Goal: Task Accomplishment & Management: Manage account settings

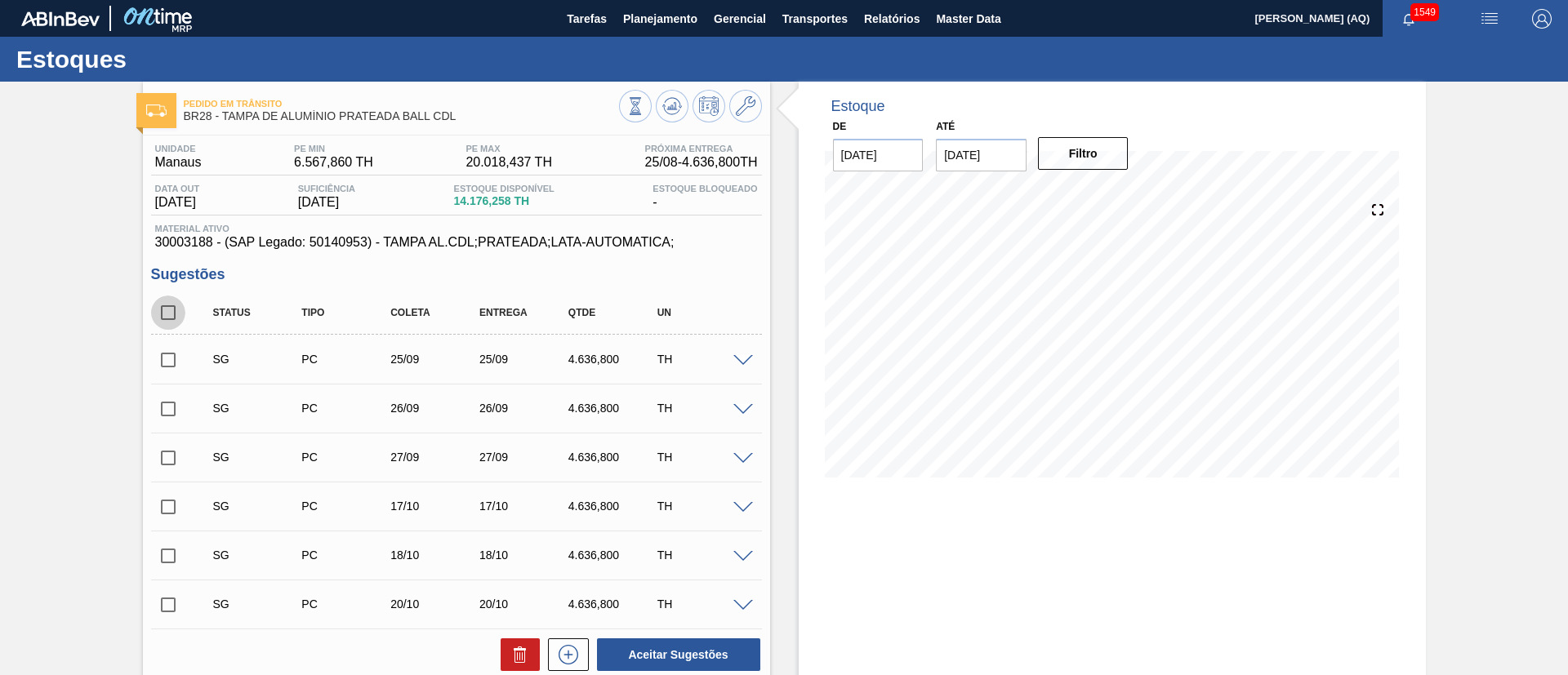
click at [177, 310] on input "checkbox" at bounding box center [168, 312] width 35 height 35
checkbox input "true"
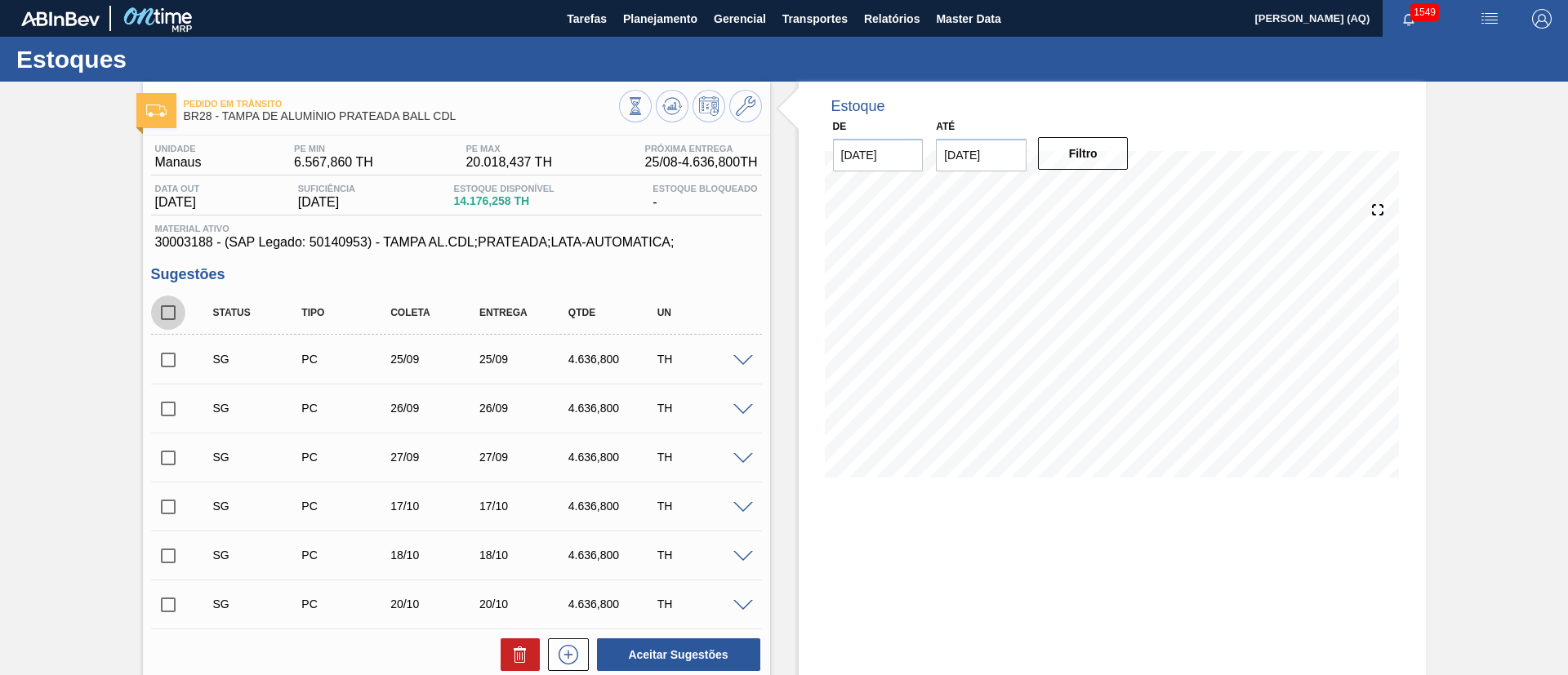
checkbox input "true"
click at [523, 658] on icon at bounding box center [520, 656] width 11 height 12
checkbox input "false"
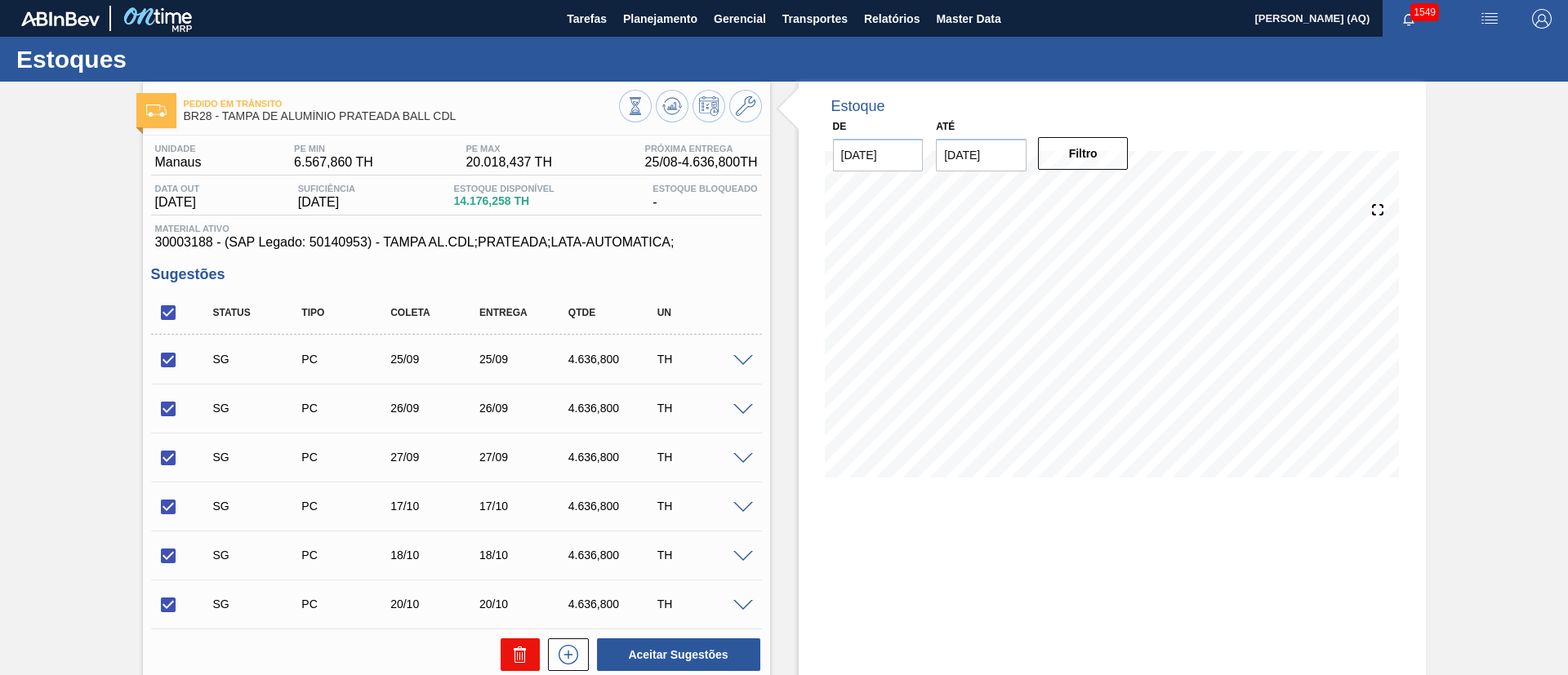
checkbox input "false"
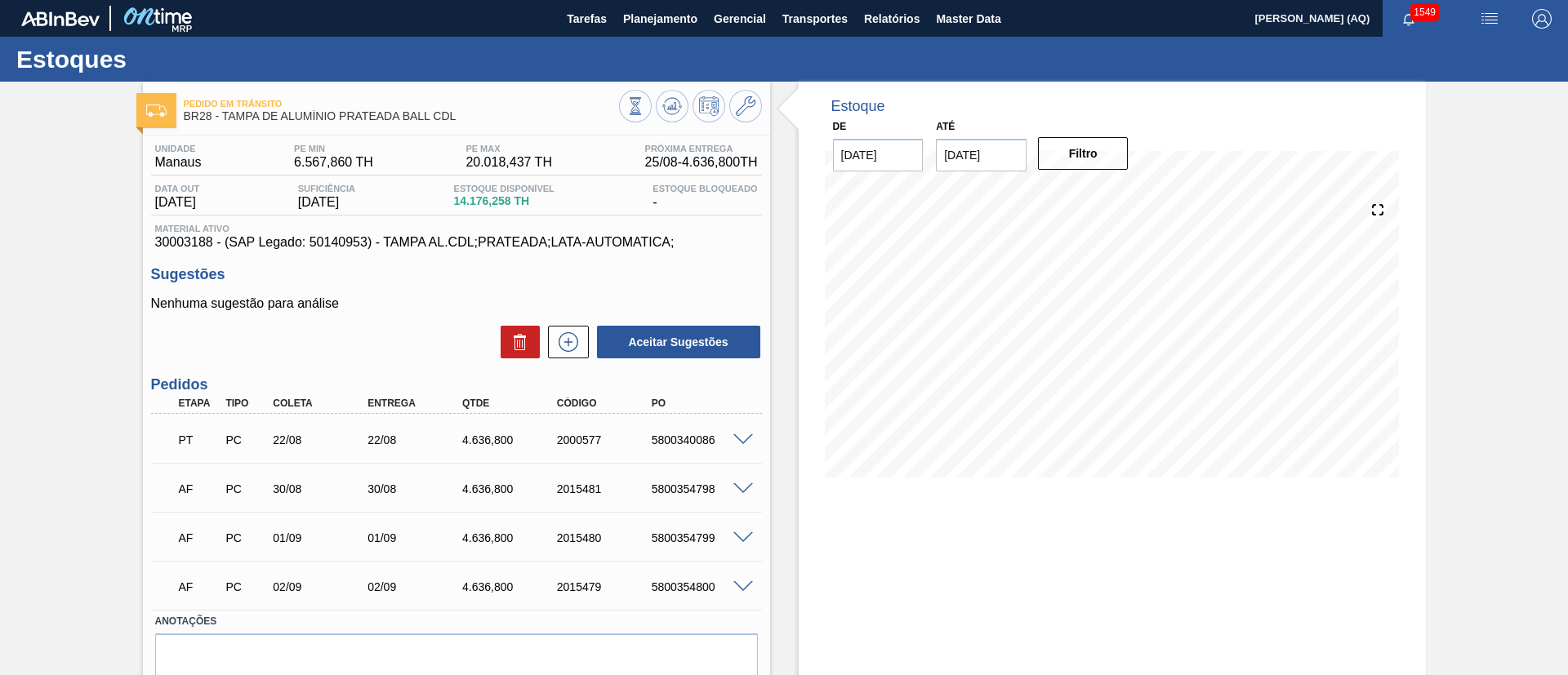
click at [737, 489] on span at bounding box center [743, 489] width 20 height 12
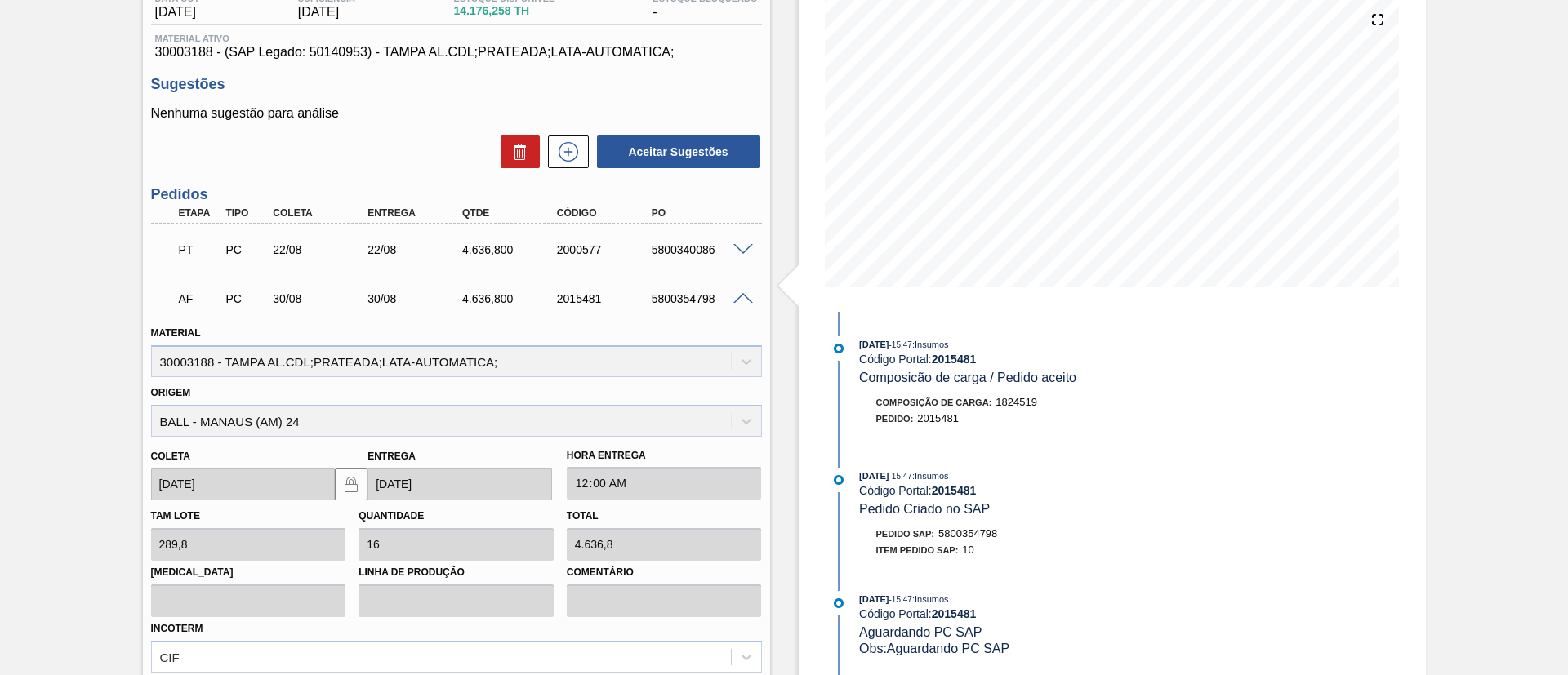
scroll to position [368, 0]
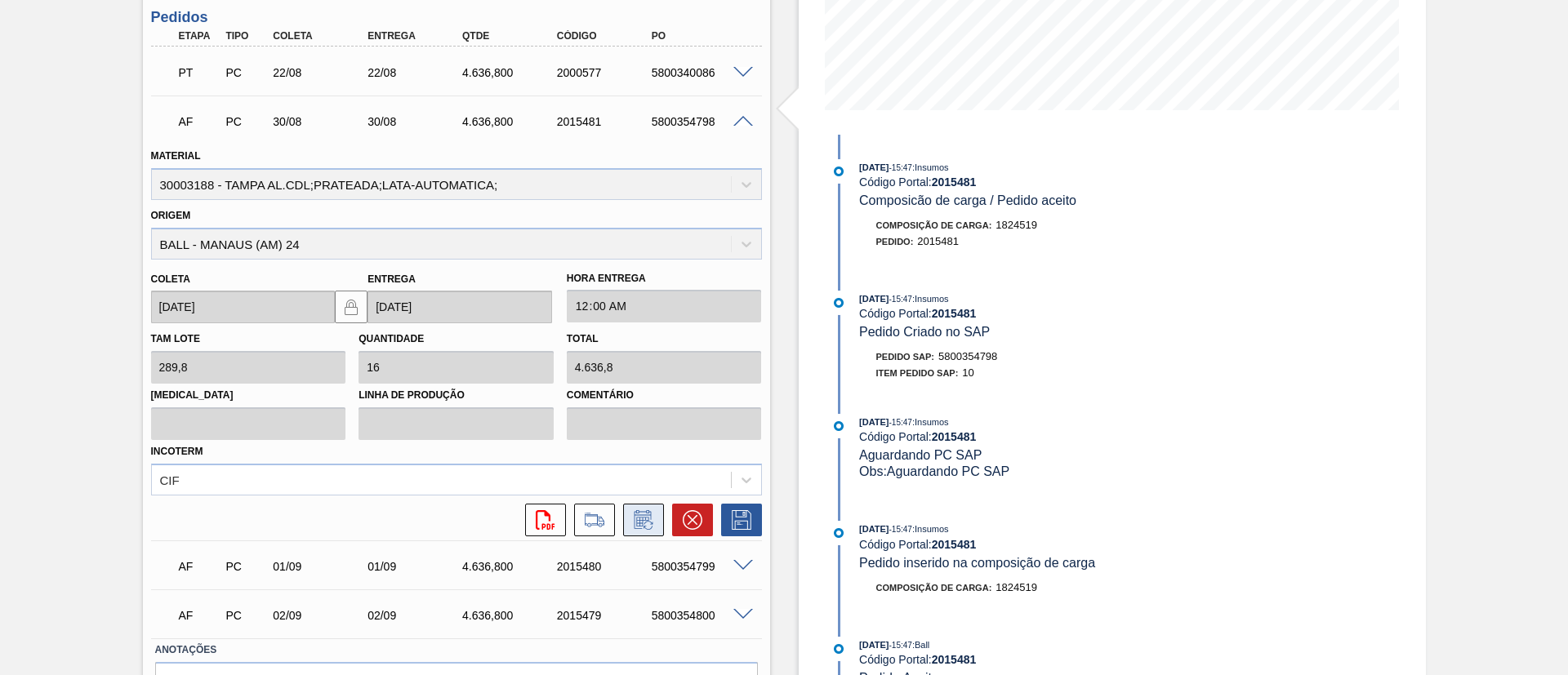
click at [640, 515] on icon at bounding box center [644, 520] width 26 height 20
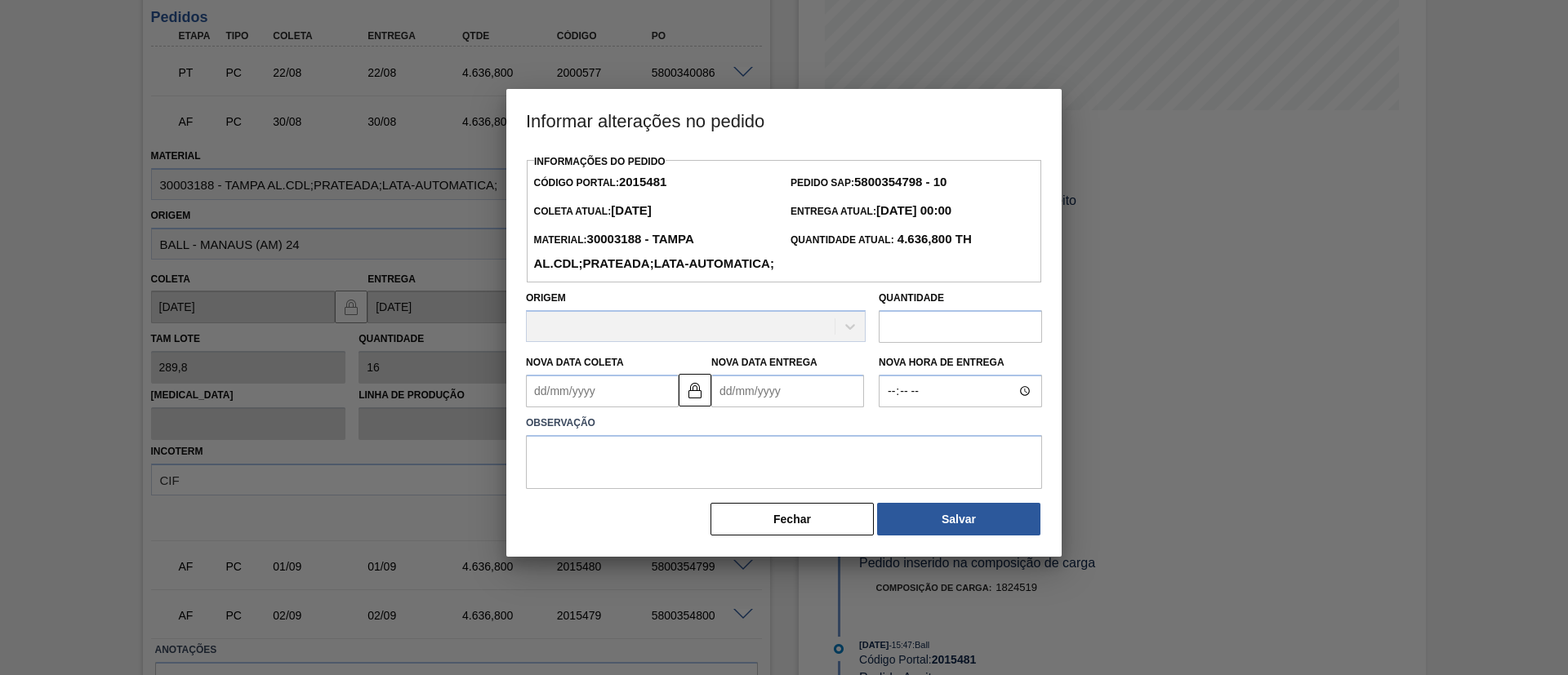
click at [805, 407] on Entrega2015481 "Nova Data Entrega" at bounding box center [787, 391] width 153 height 33
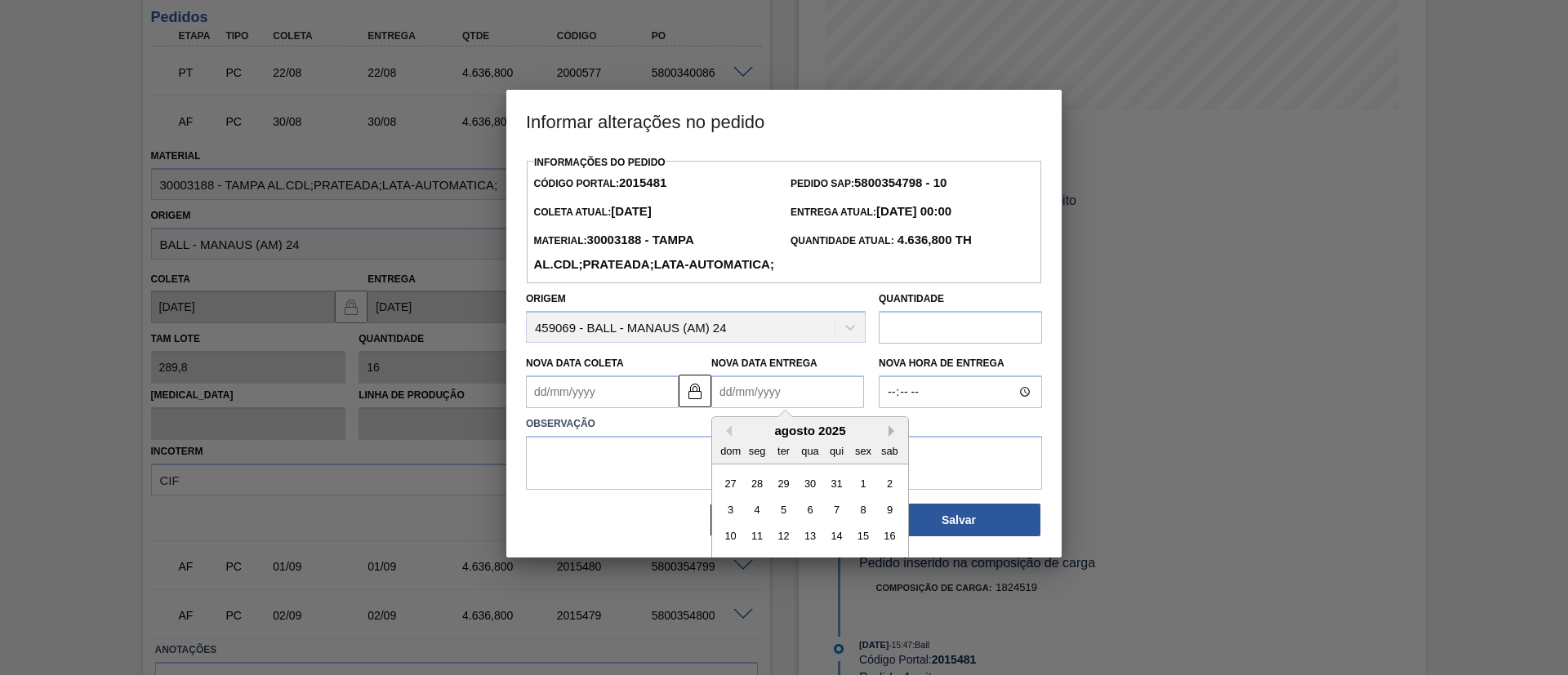
click at [895, 437] on button "Next Month" at bounding box center [895, 431] width 12 height 12
click at [757, 495] on div "1" at bounding box center [758, 484] width 22 height 22
type Coleta2015481 "[DATE]"
type Entrega2015481 "[DATE]"
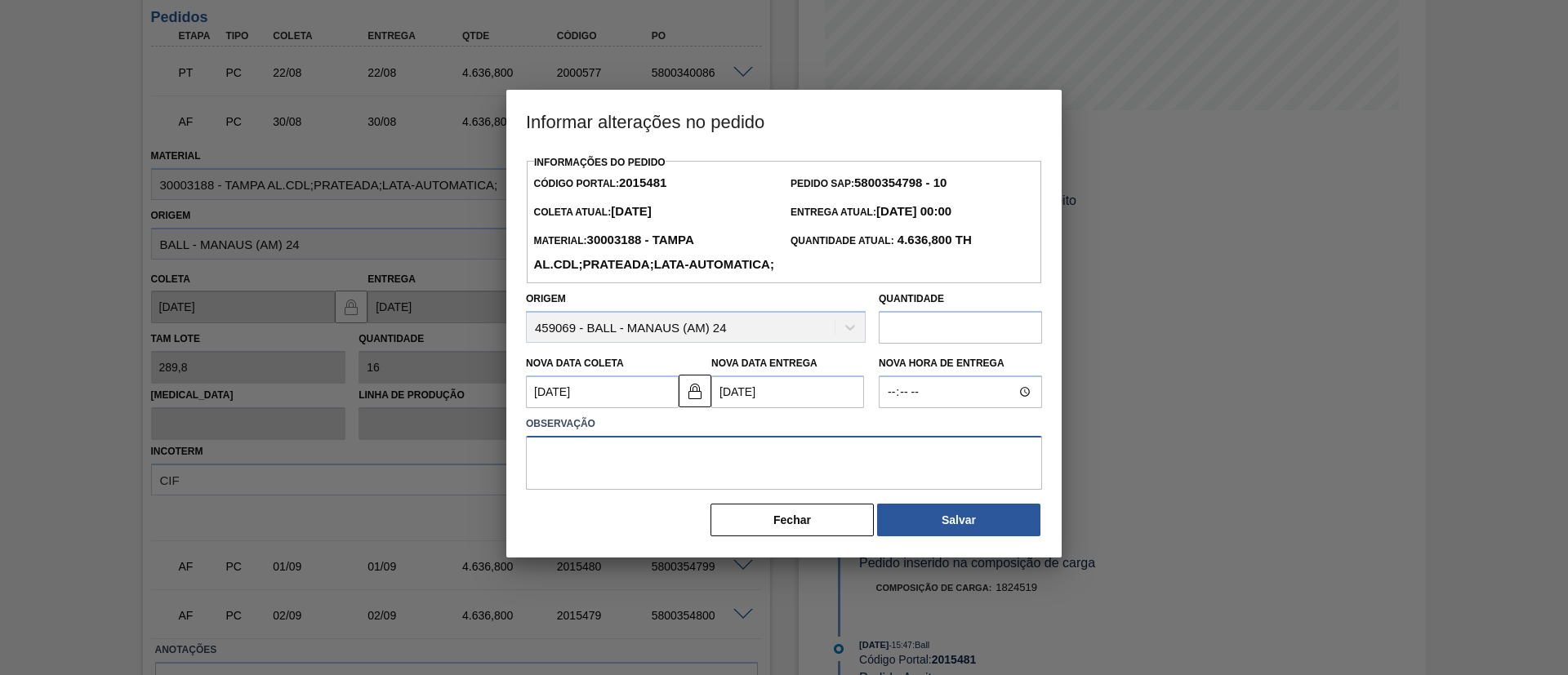
click at [677, 486] on textarea at bounding box center [784, 463] width 516 height 54
type textarea "Cadência de recebimento / Ocupação"
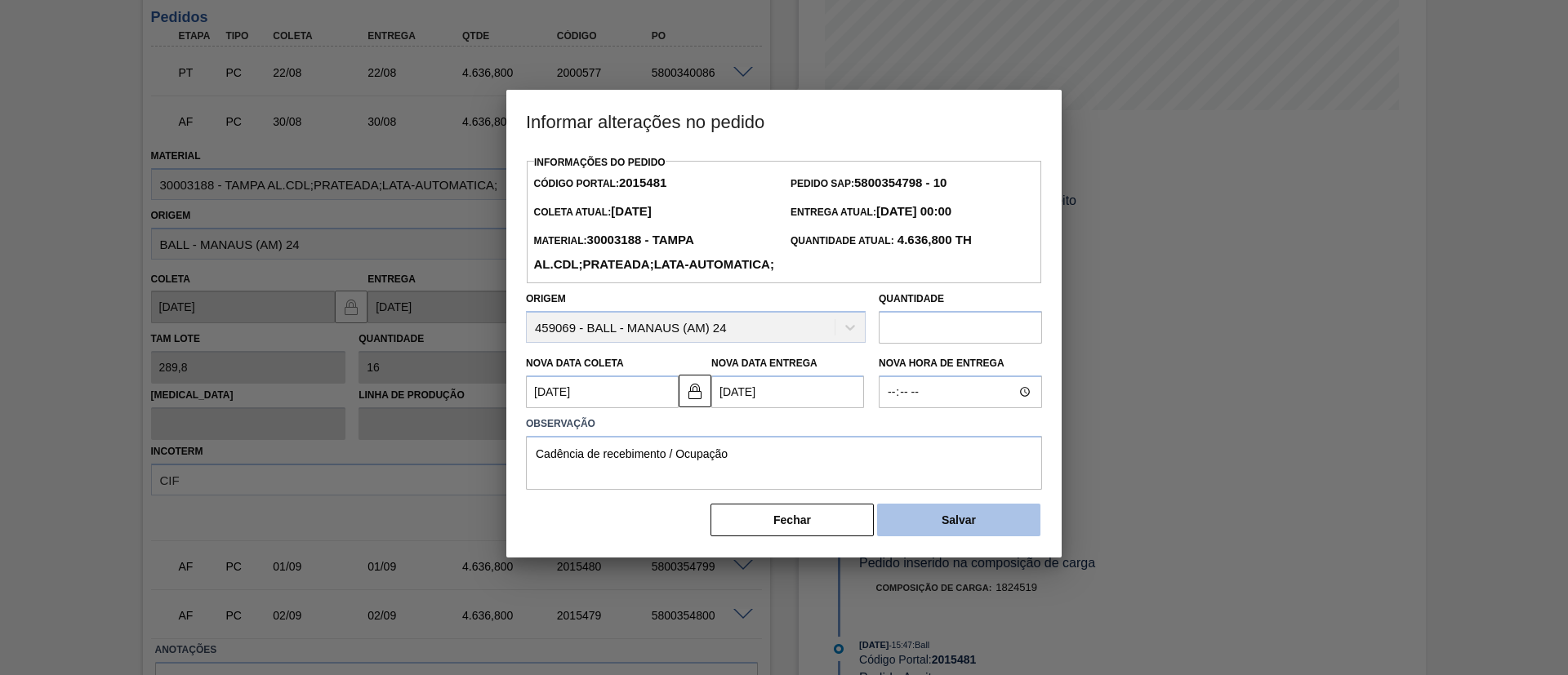
click at [985, 536] on button "Salvar" at bounding box center [958, 519] width 164 height 33
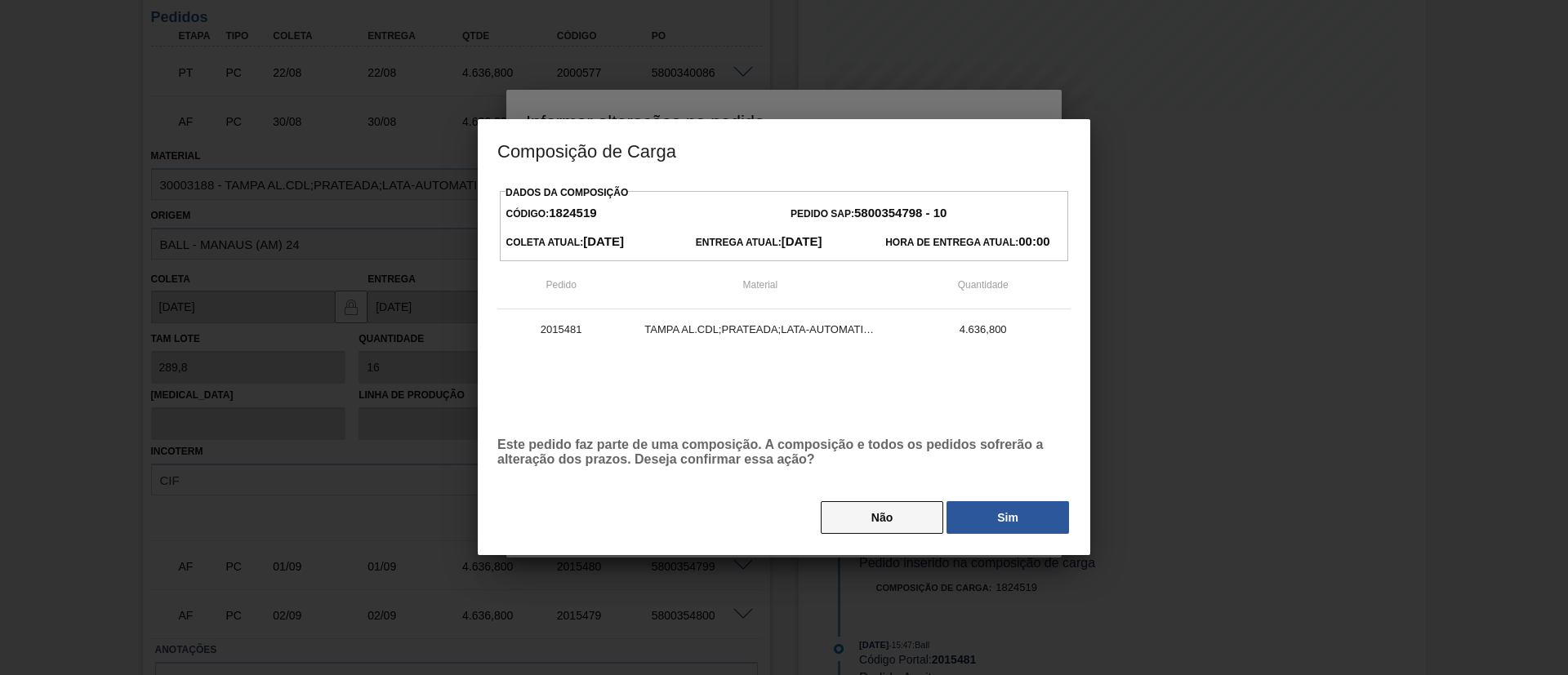
click at [917, 517] on button "Não" at bounding box center [882, 517] width 123 height 33
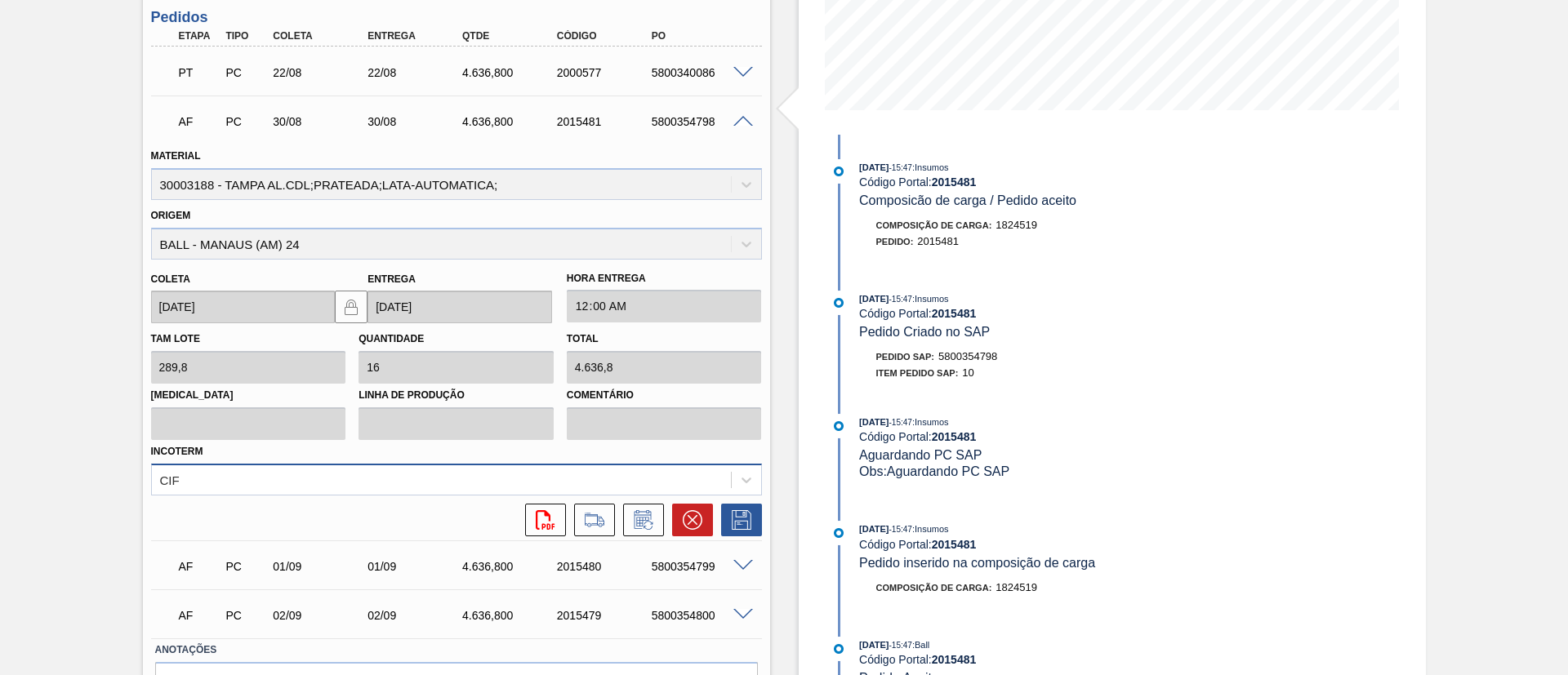
scroll to position [465, 0]
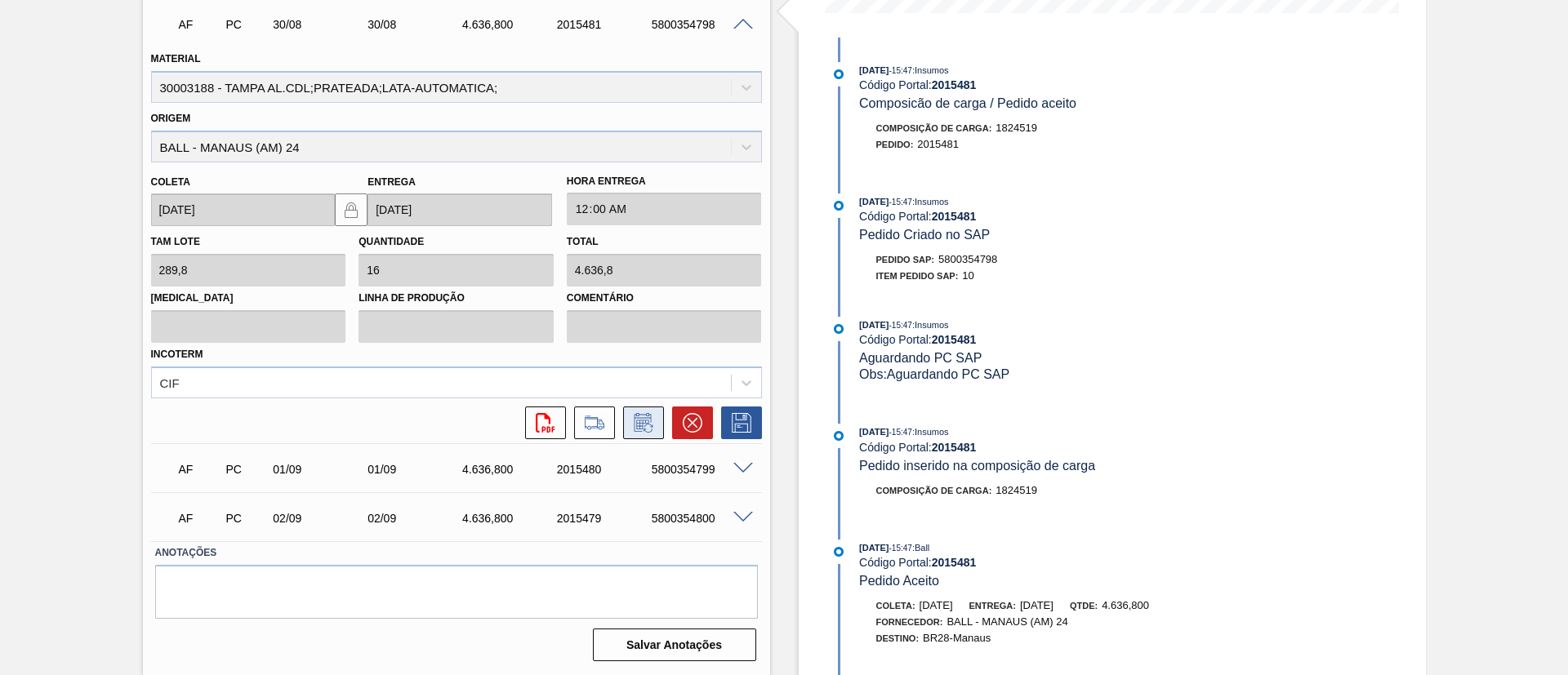
click at [652, 428] on icon at bounding box center [644, 423] width 26 height 20
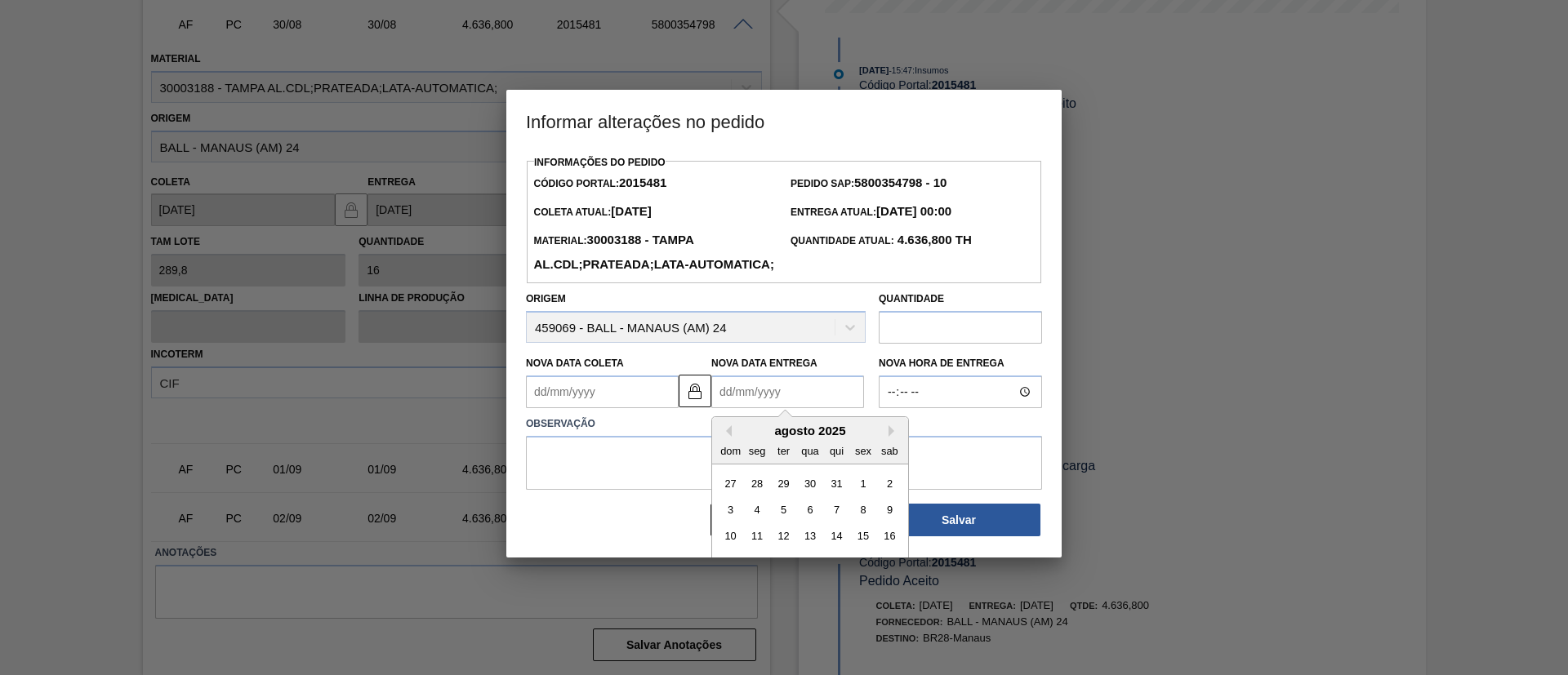
click at [758, 408] on Entrega2015481 "Nova Data Entrega" at bounding box center [787, 392] width 153 height 33
type Entrega2015481 "[DATE]"
type Coleta2015481 "[DATE]"
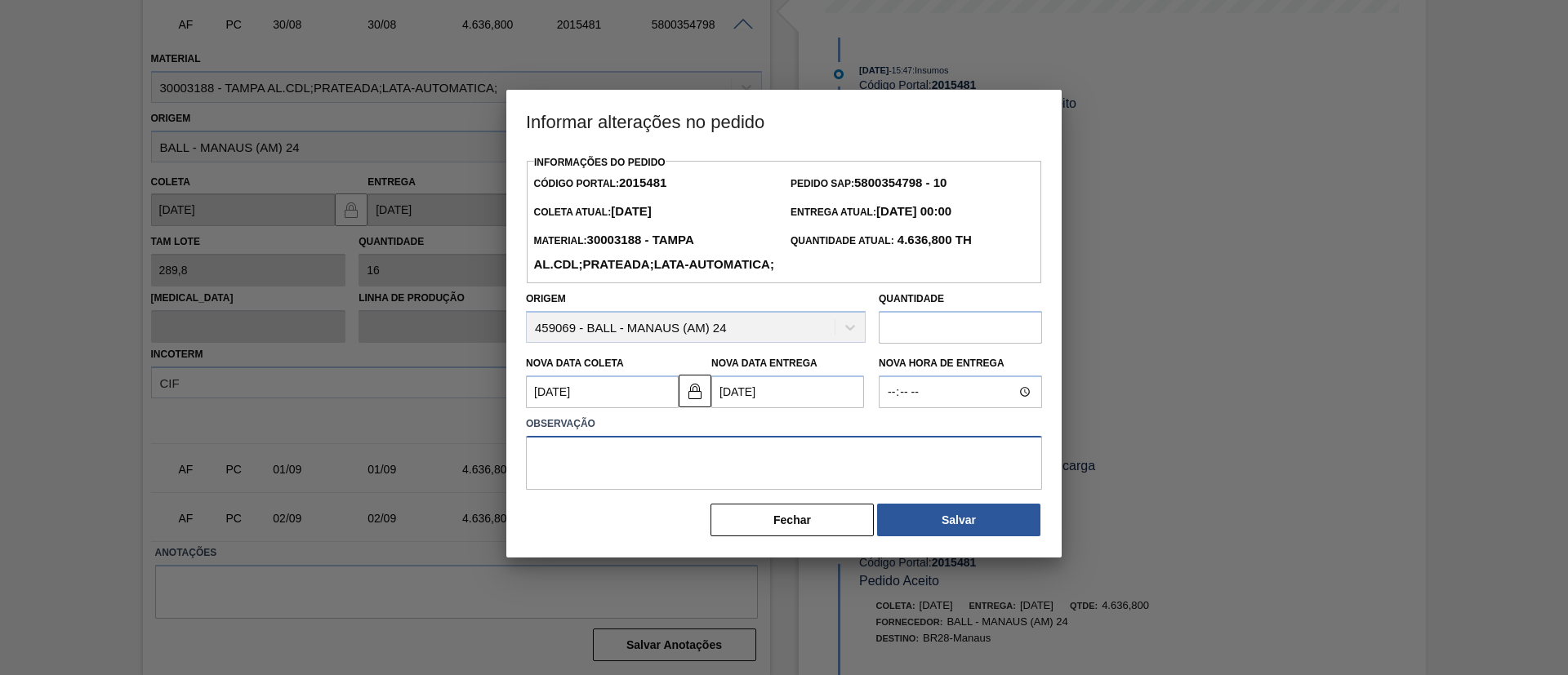
click at [652, 488] on textarea at bounding box center [784, 463] width 516 height 54
type textarea "Cadência de Recebimento / Ocupação"
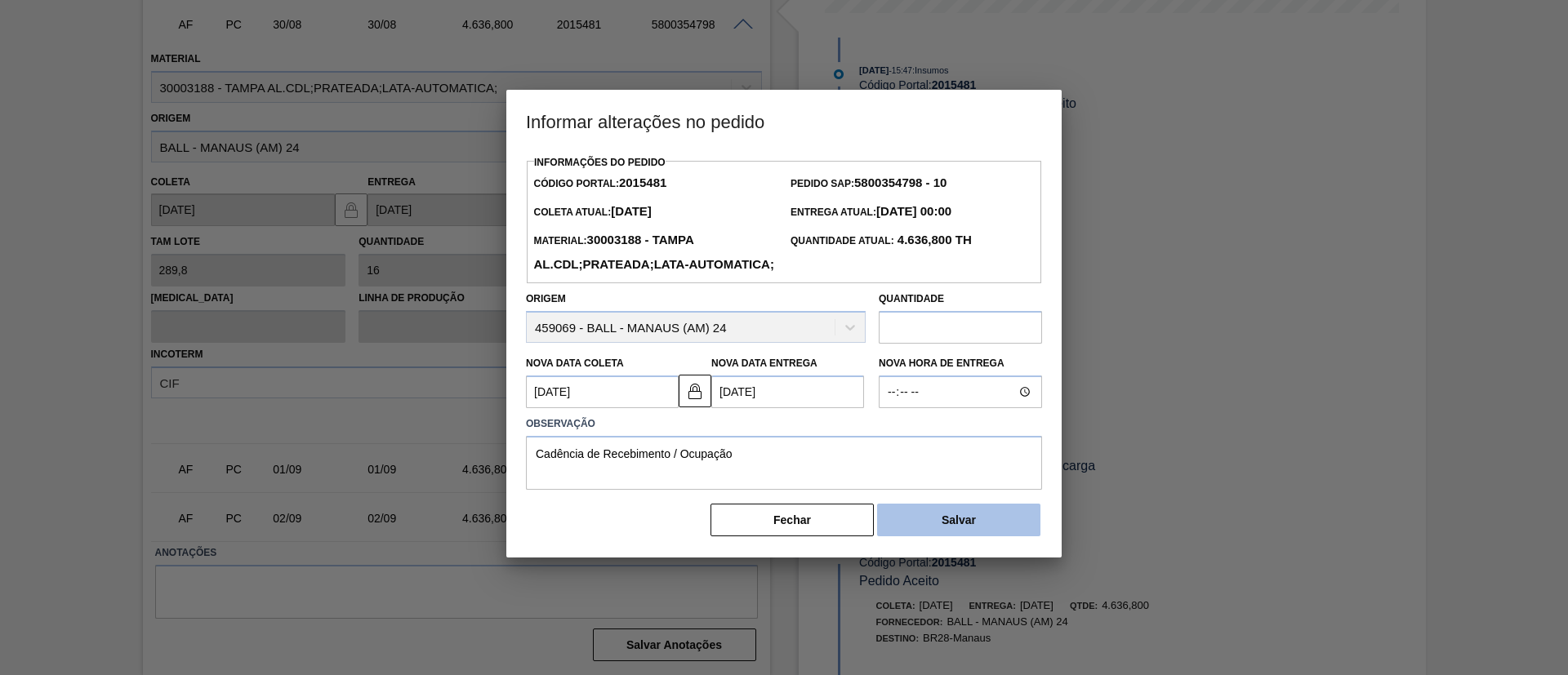
click at [951, 536] on button "Salvar" at bounding box center [958, 519] width 164 height 33
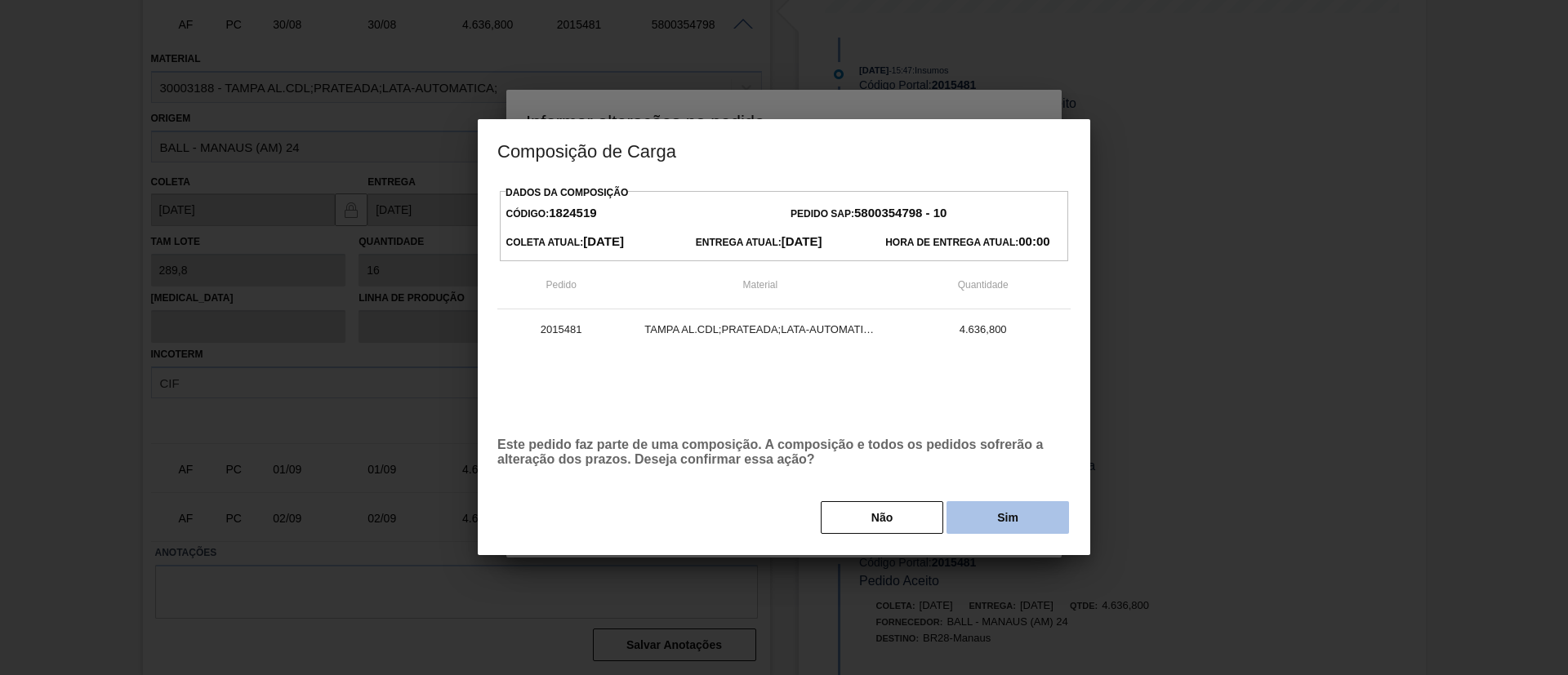
click at [1018, 519] on button "Sim" at bounding box center [1008, 517] width 123 height 33
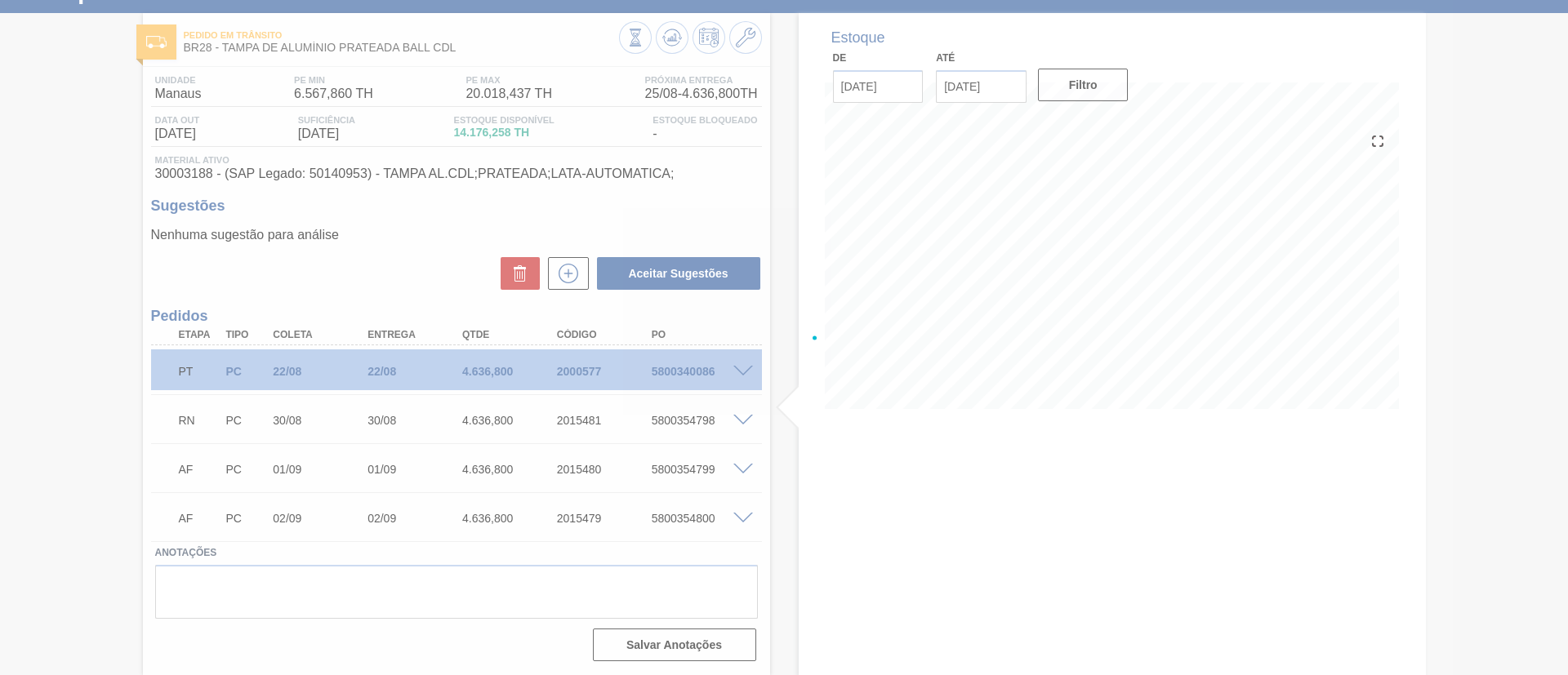
scroll to position [68, 0]
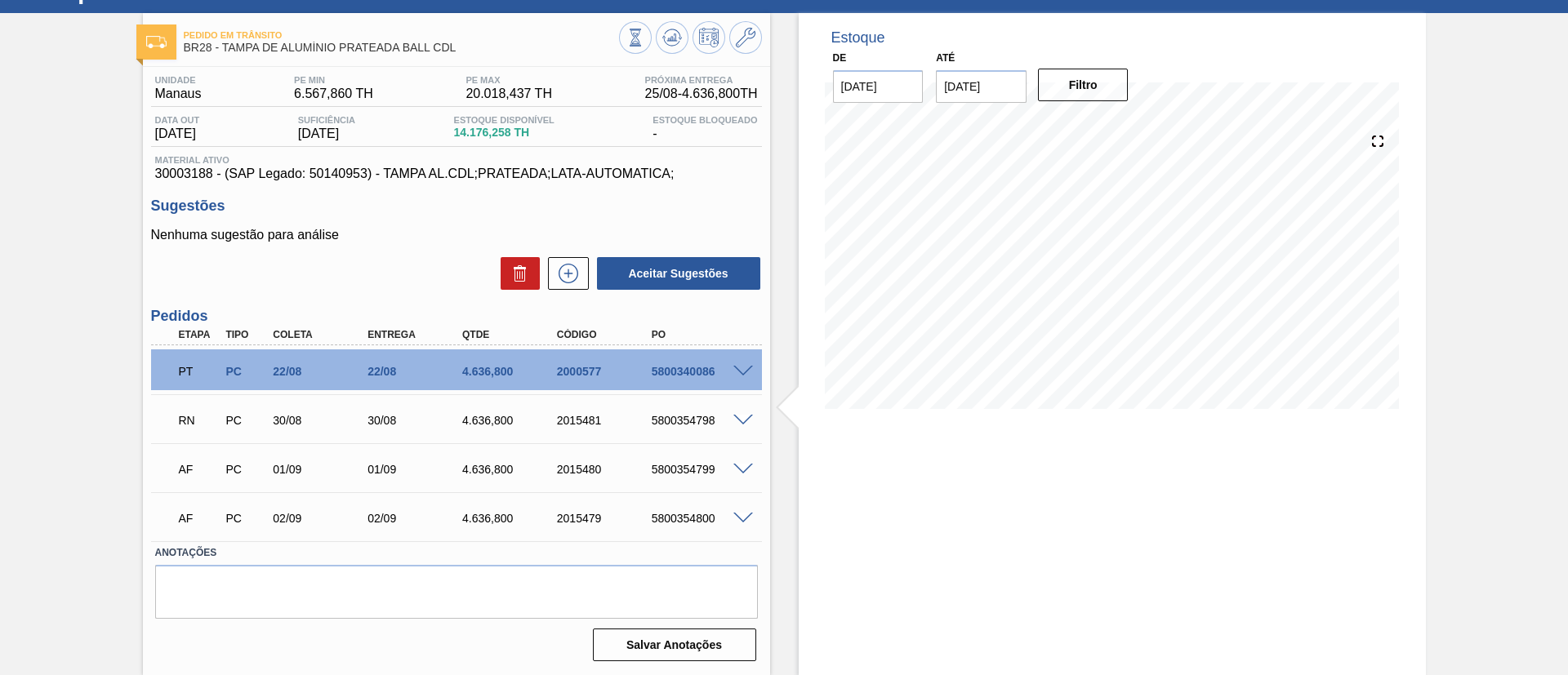
click at [740, 468] on span at bounding box center [743, 470] width 20 height 12
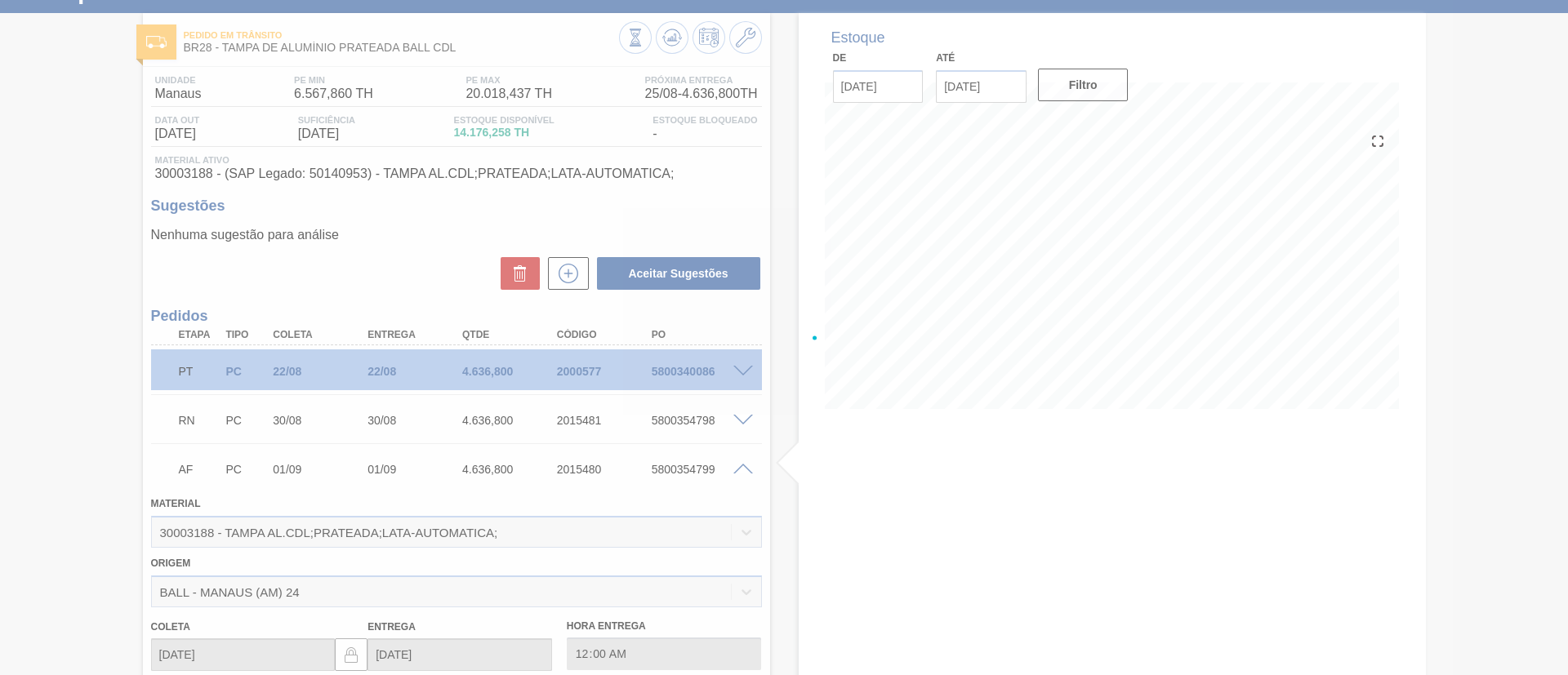
scroll to position [465, 0]
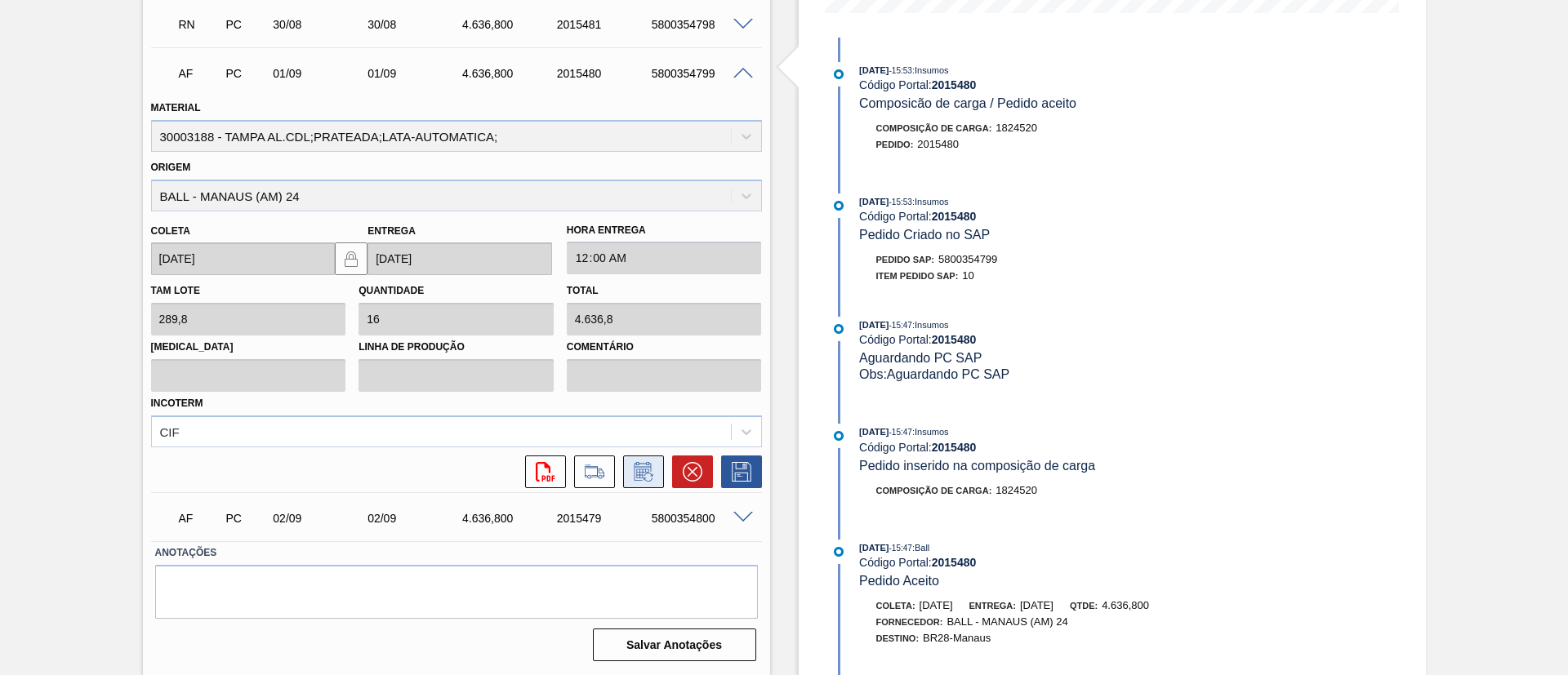
click at [642, 465] on icon at bounding box center [644, 472] width 26 height 20
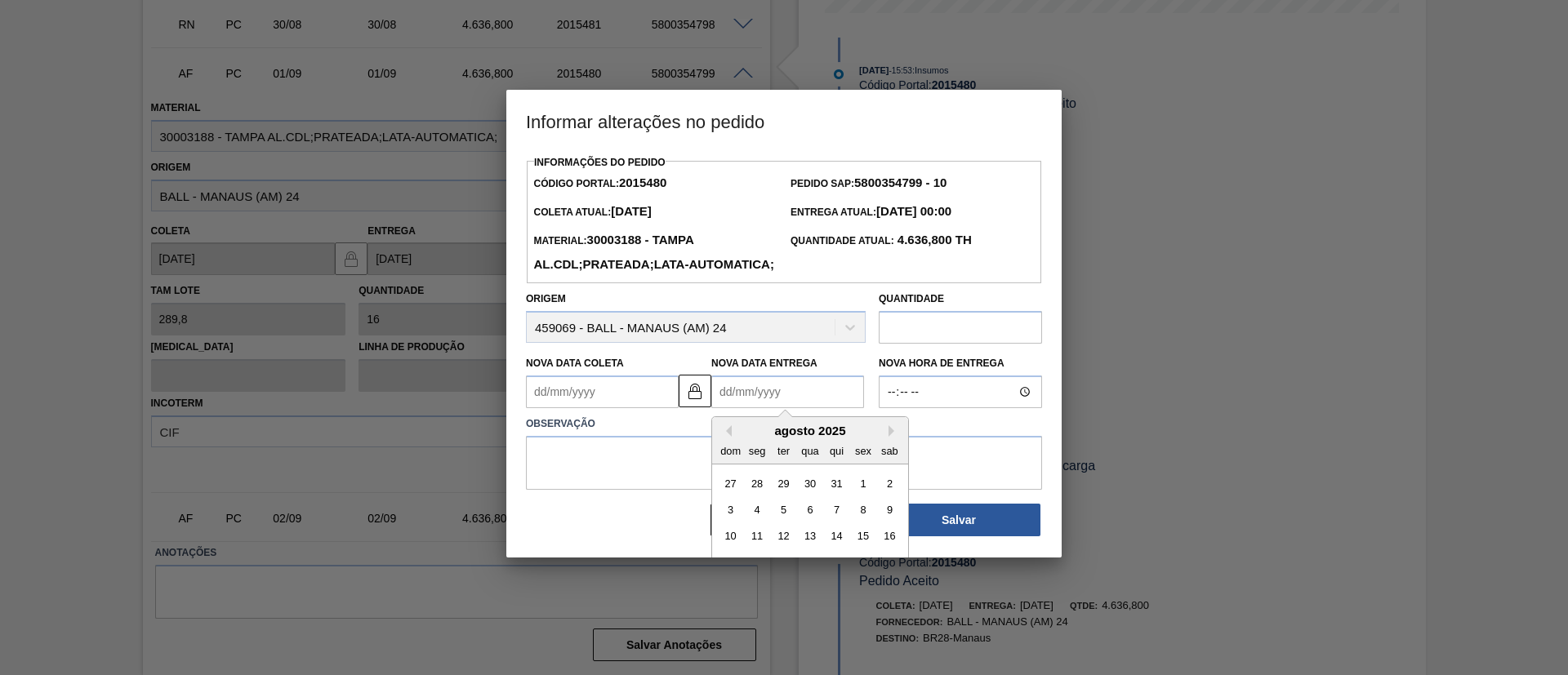
click at [780, 408] on Entrega2015480 "Nova Data Entrega" at bounding box center [787, 392] width 153 height 33
click at [889, 437] on button "Next Month" at bounding box center [895, 431] width 12 height 12
click at [759, 520] on div "8" at bounding box center [758, 509] width 22 height 22
type Coleta2015480 "08/09/2025"
type Entrega2015480 "08/09/2025"
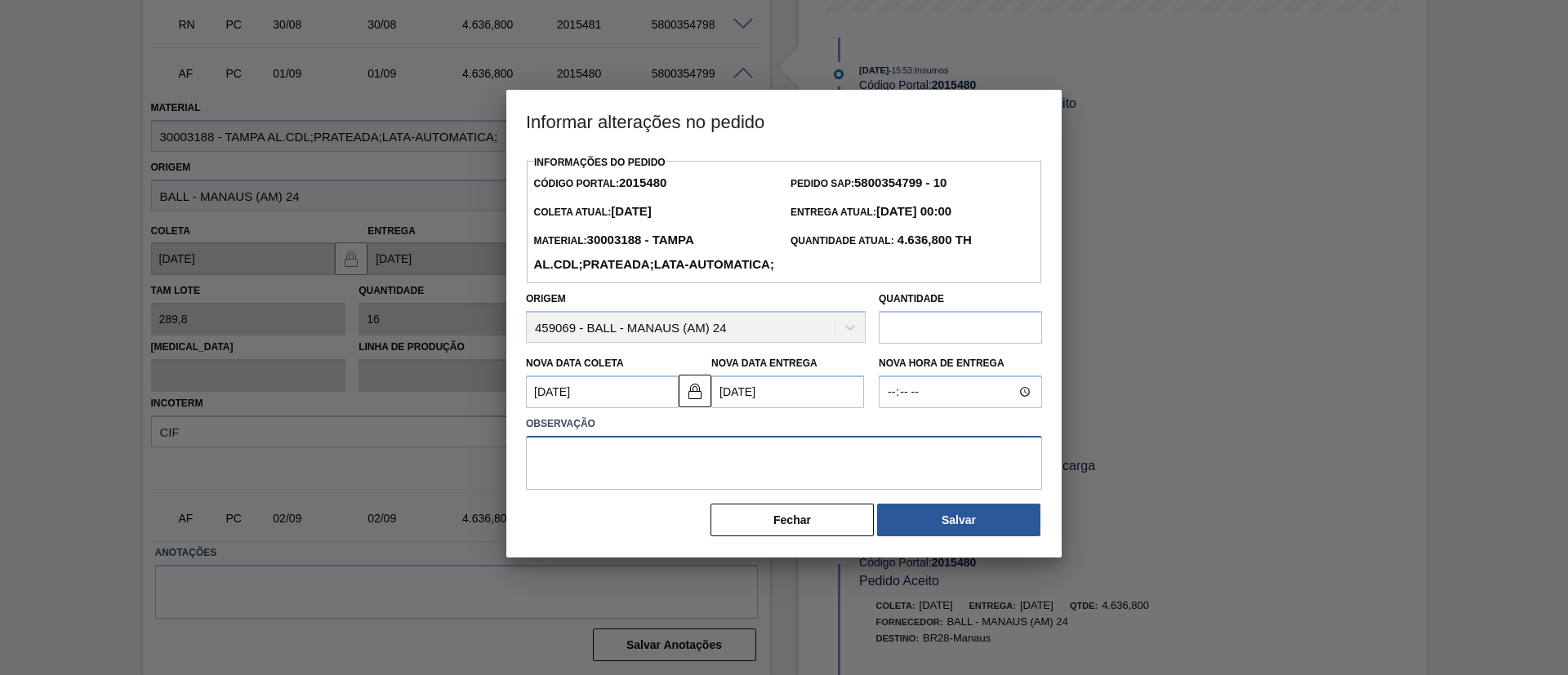
click at [846, 486] on textarea at bounding box center [784, 463] width 516 height 54
type textarea "Cadência de Recebimento / Ocupação"
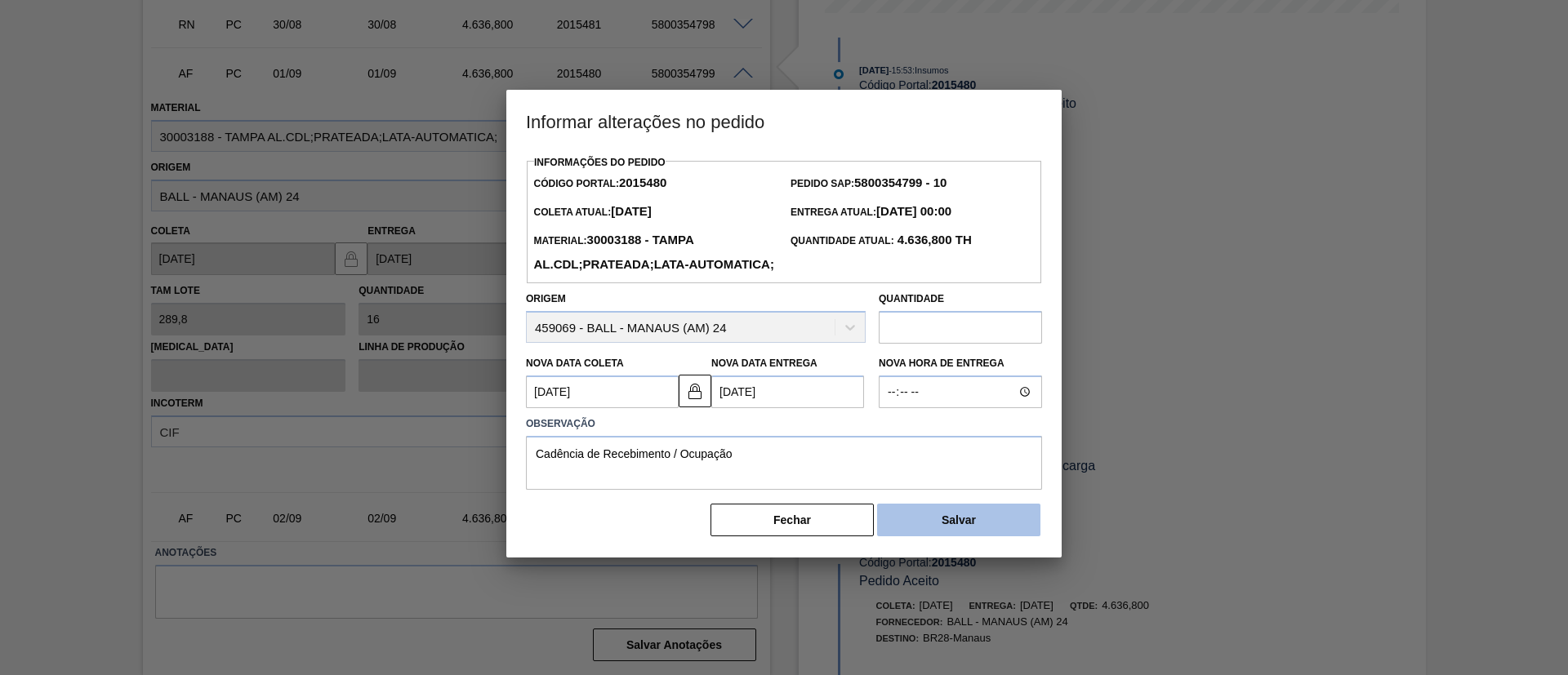
click at [995, 536] on button "Salvar" at bounding box center [958, 519] width 164 height 33
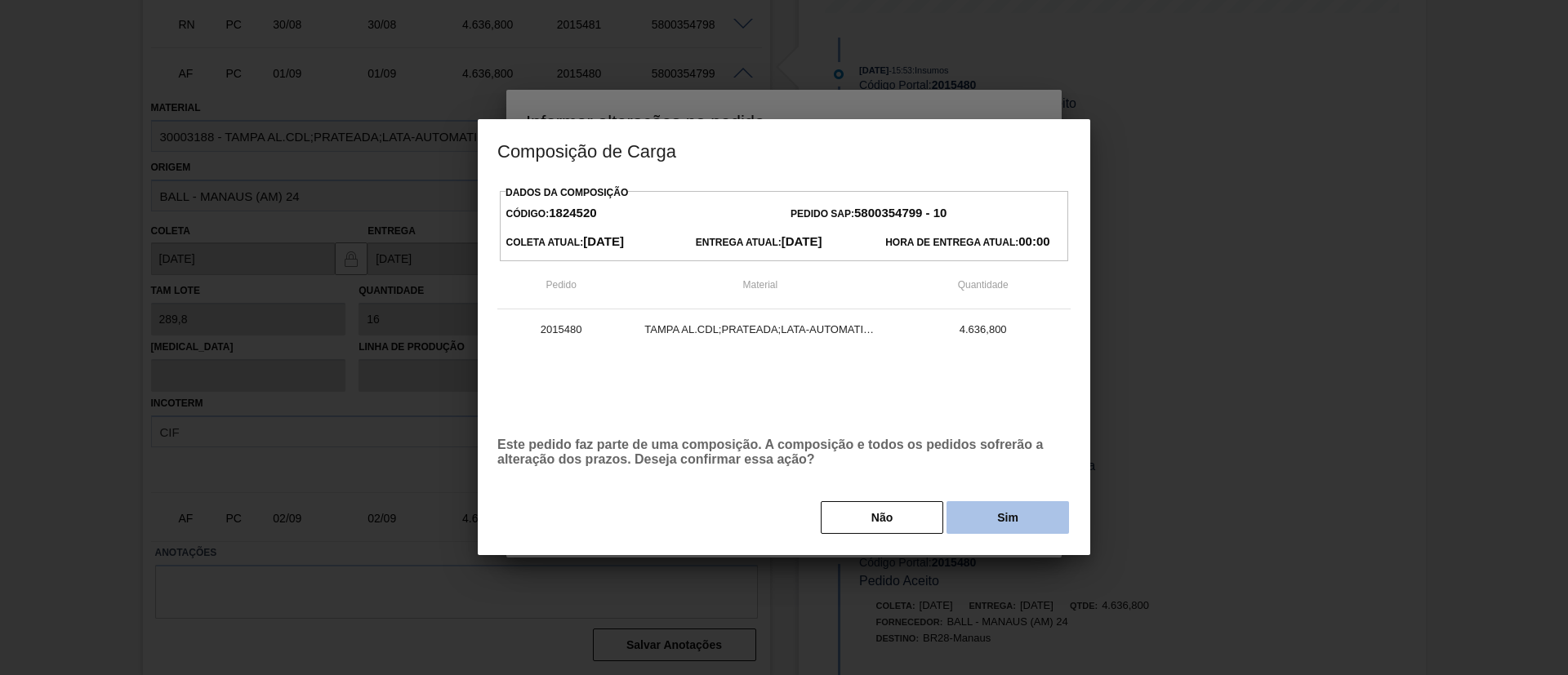
click at [965, 515] on button "Sim" at bounding box center [1008, 517] width 123 height 33
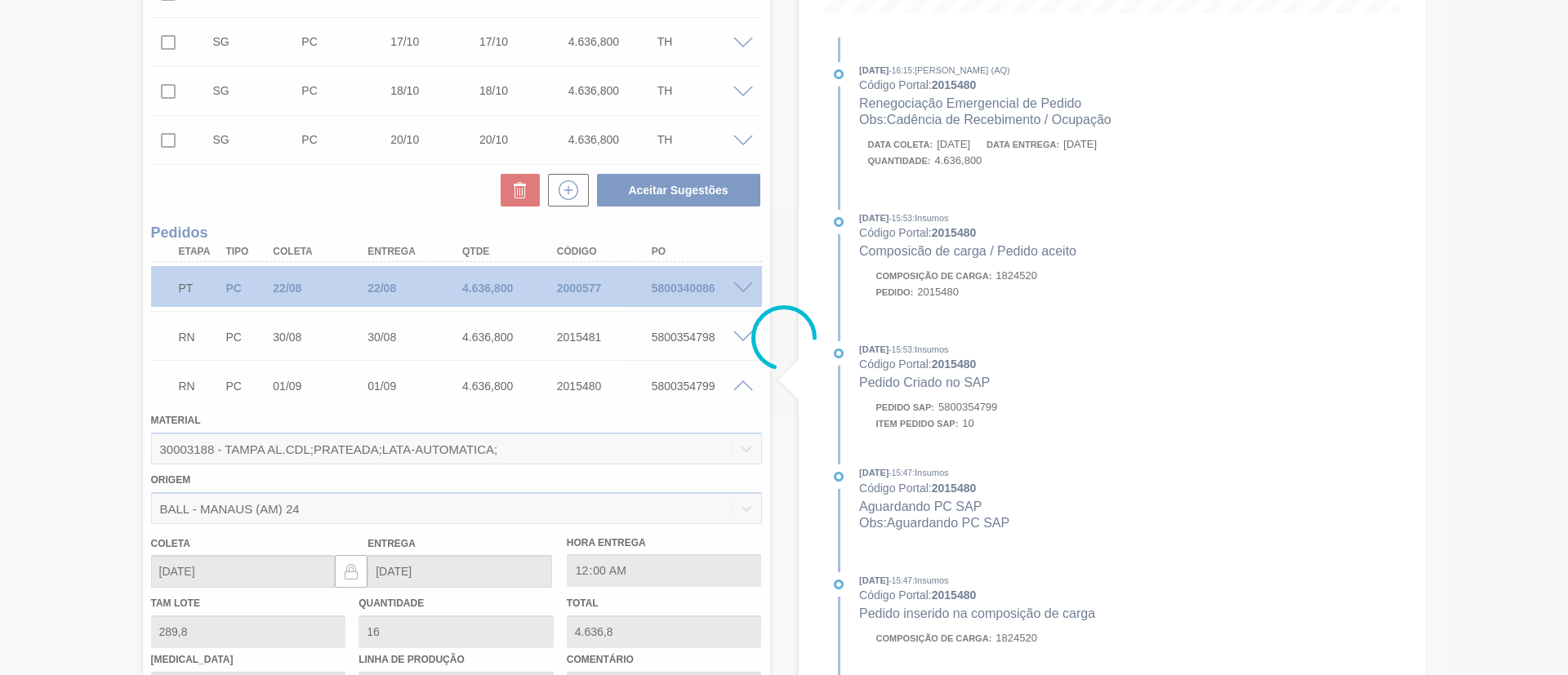
scroll to position [382, 0]
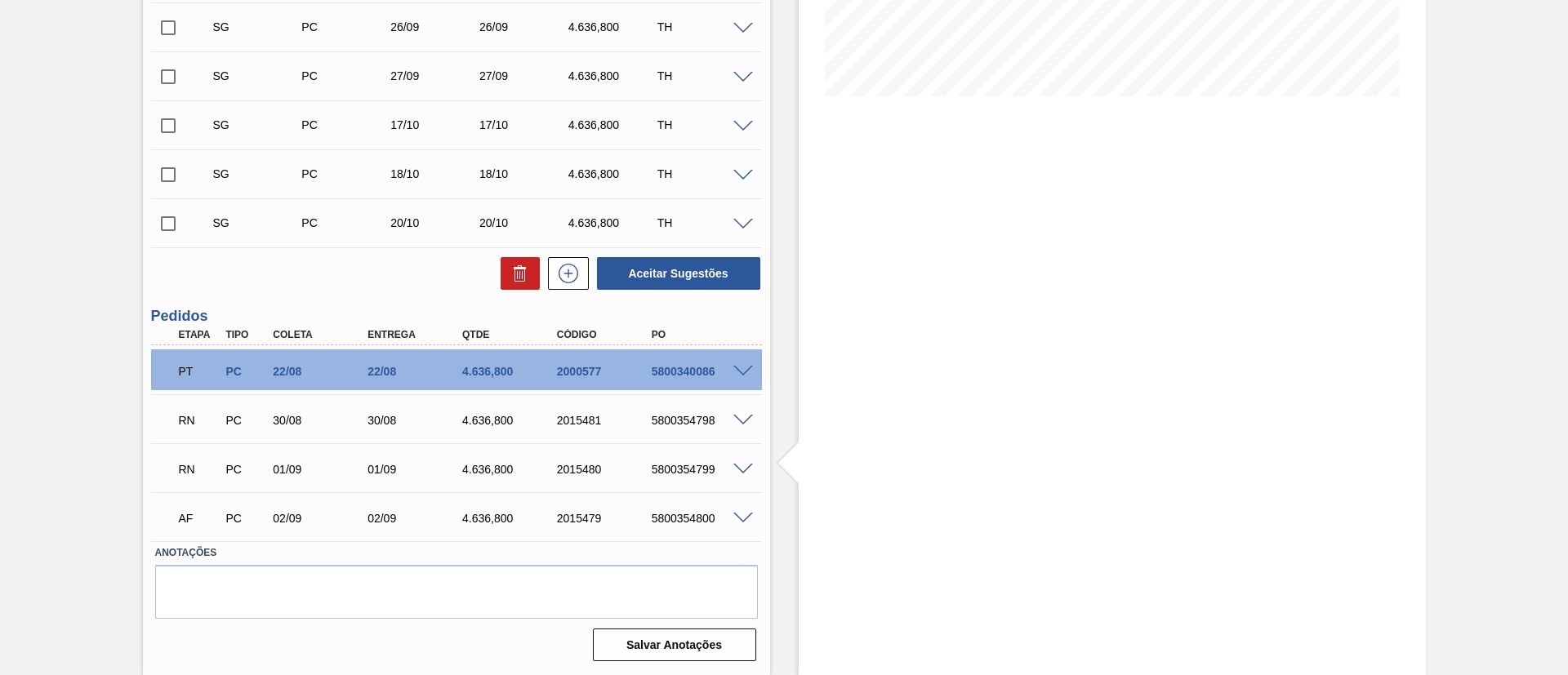
click at [746, 521] on span at bounding box center [743, 518] width 20 height 12
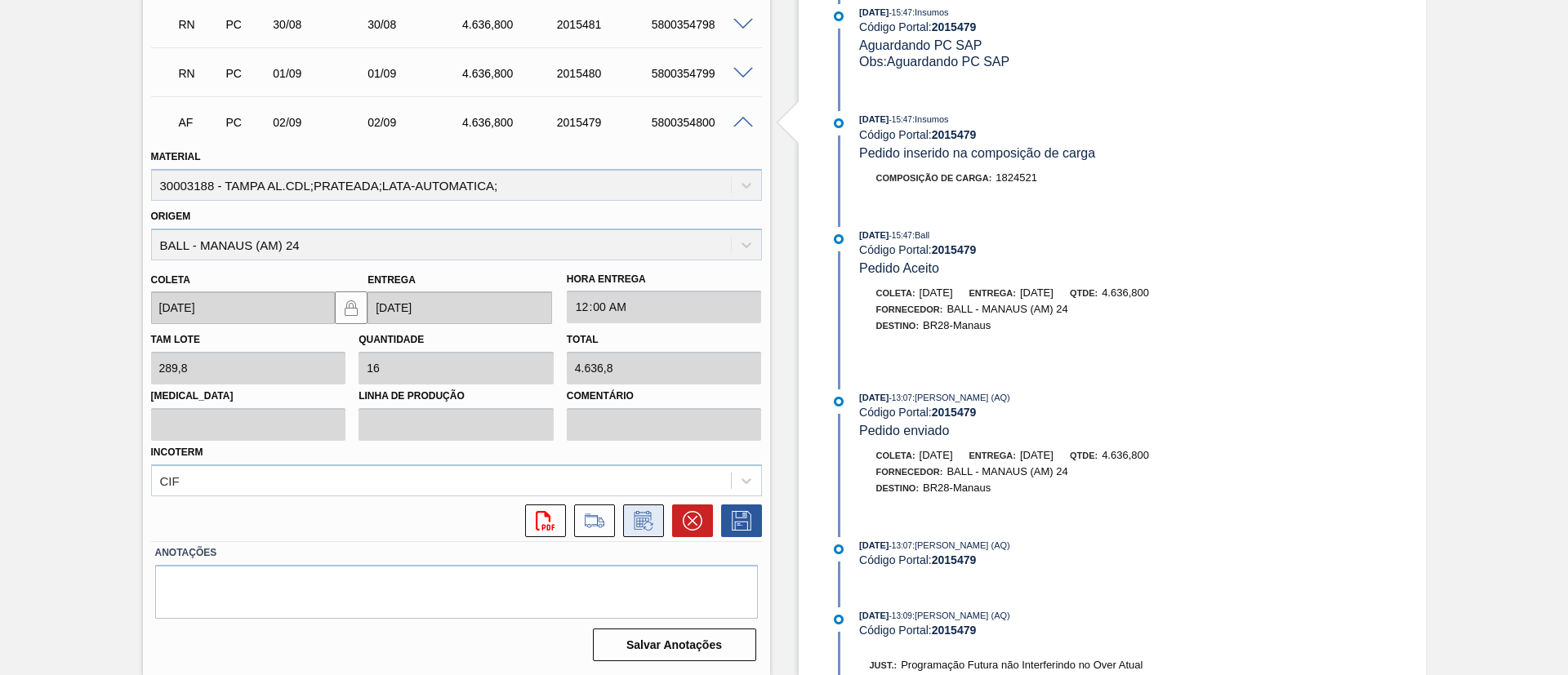
click at [642, 517] on icon at bounding box center [642, 522] width 12 height 10
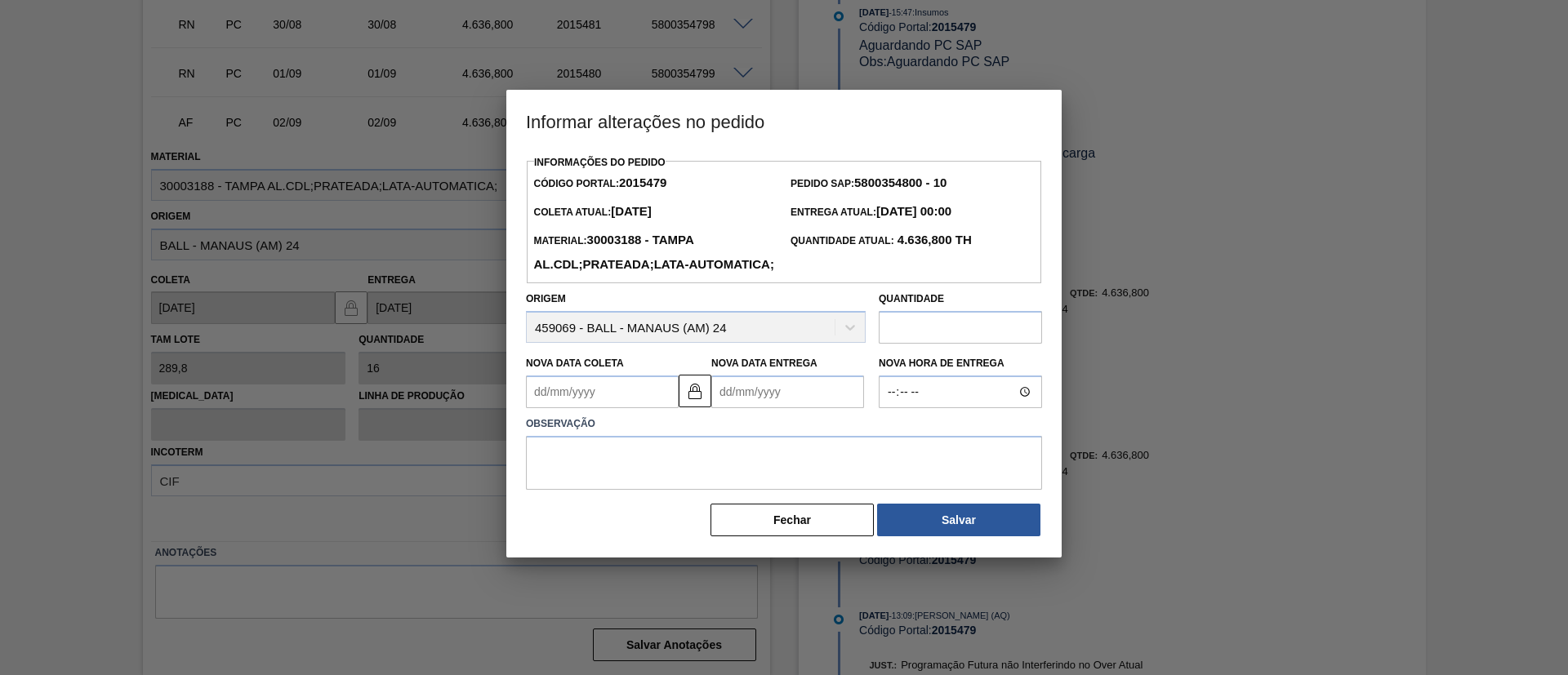
click at [762, 408] on Entrega2015479 "Nova Data Entrega" at bounding box center [787, 392] width 153 height 33
click at [891, 437] on button "Next Month" at bounding box center [895, 431] width 12 height 12
click at [762, 547] on div "15" at bounding box center [758, 536] width 22 height 22
type Coleta2015479 "15/09/2025"
type Entrega2015479 "15/09/2025"
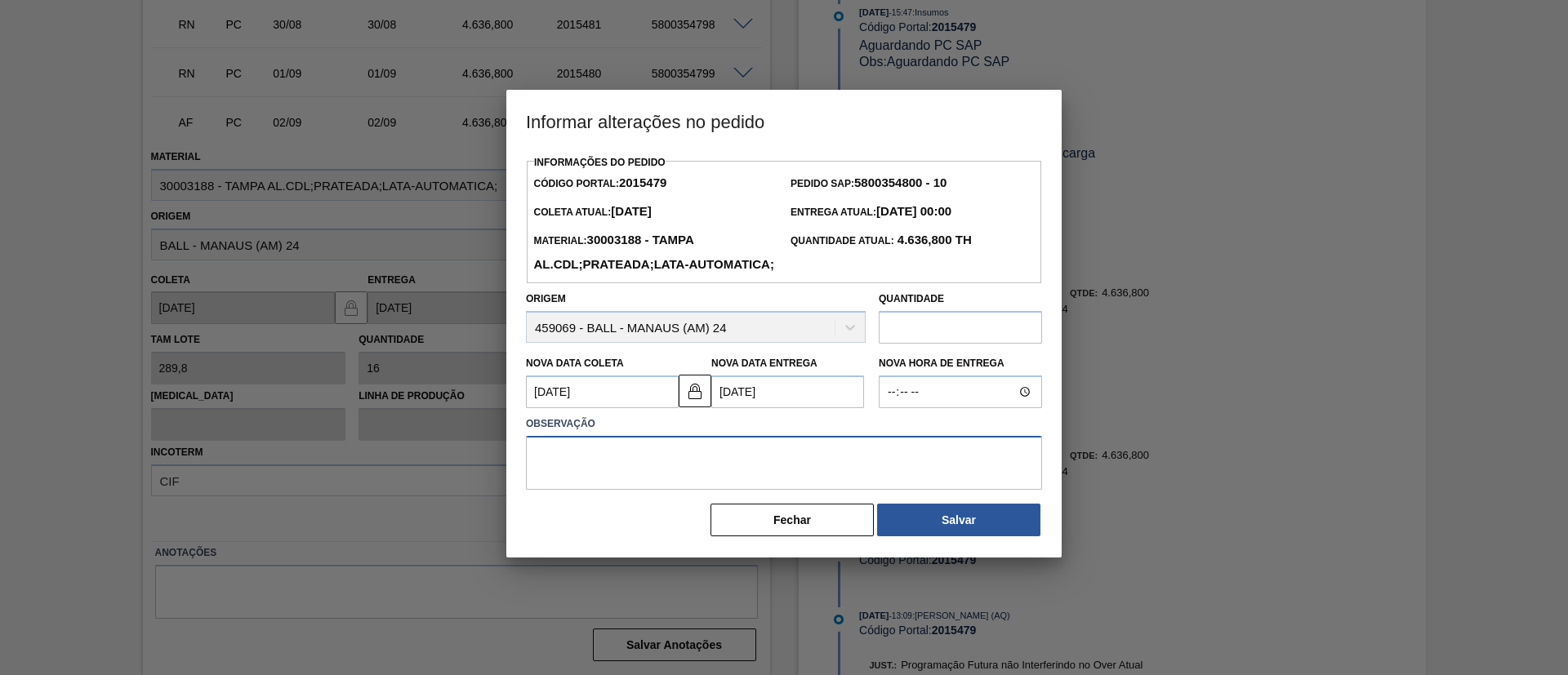
click at [668, 478] on textarea at bounding box center [784, 463] width 516 height 54
paste textarea "Cadência de Recebimento / Ocupação"
type textarea "Cadência de Recebimento / Ocupação"
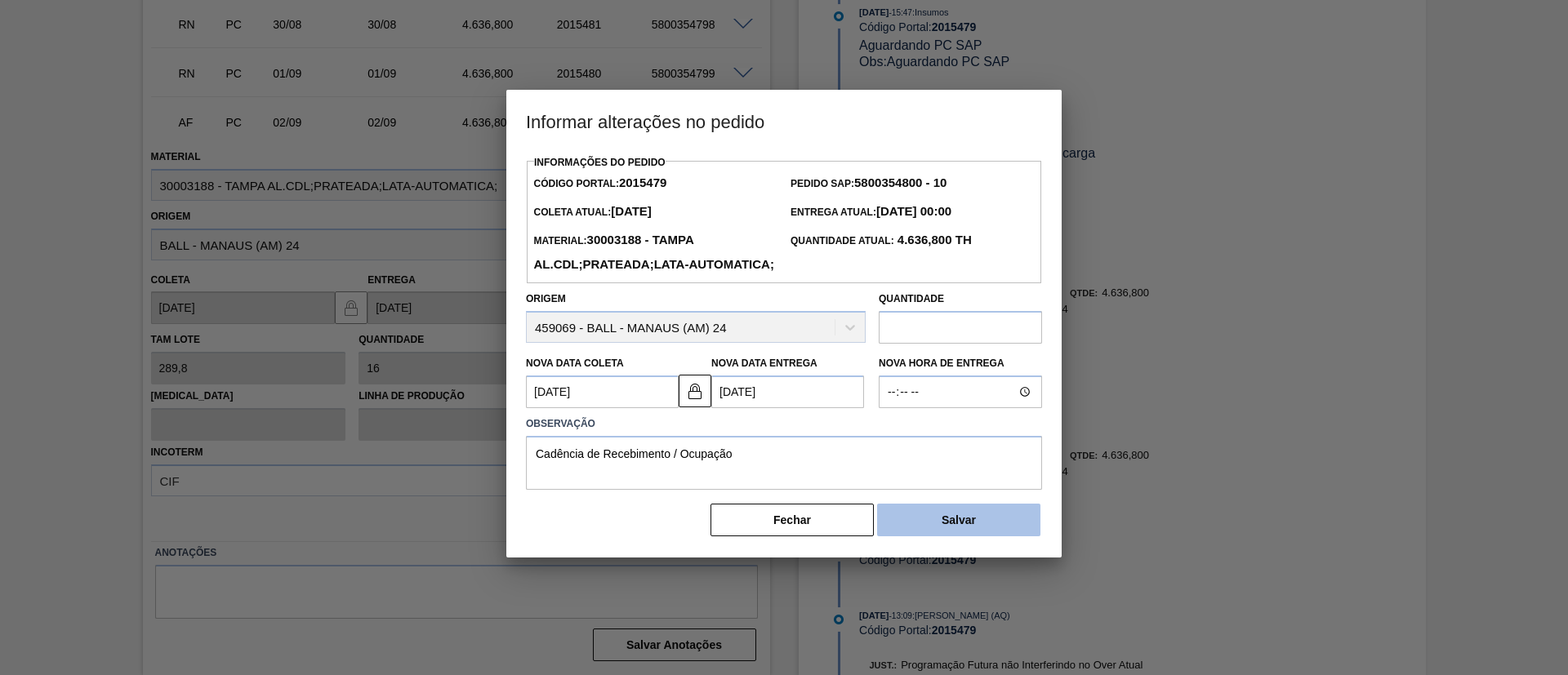
click at [964, 536] on button "Salvar" at bounding box center [958, 519] width 164 height 33
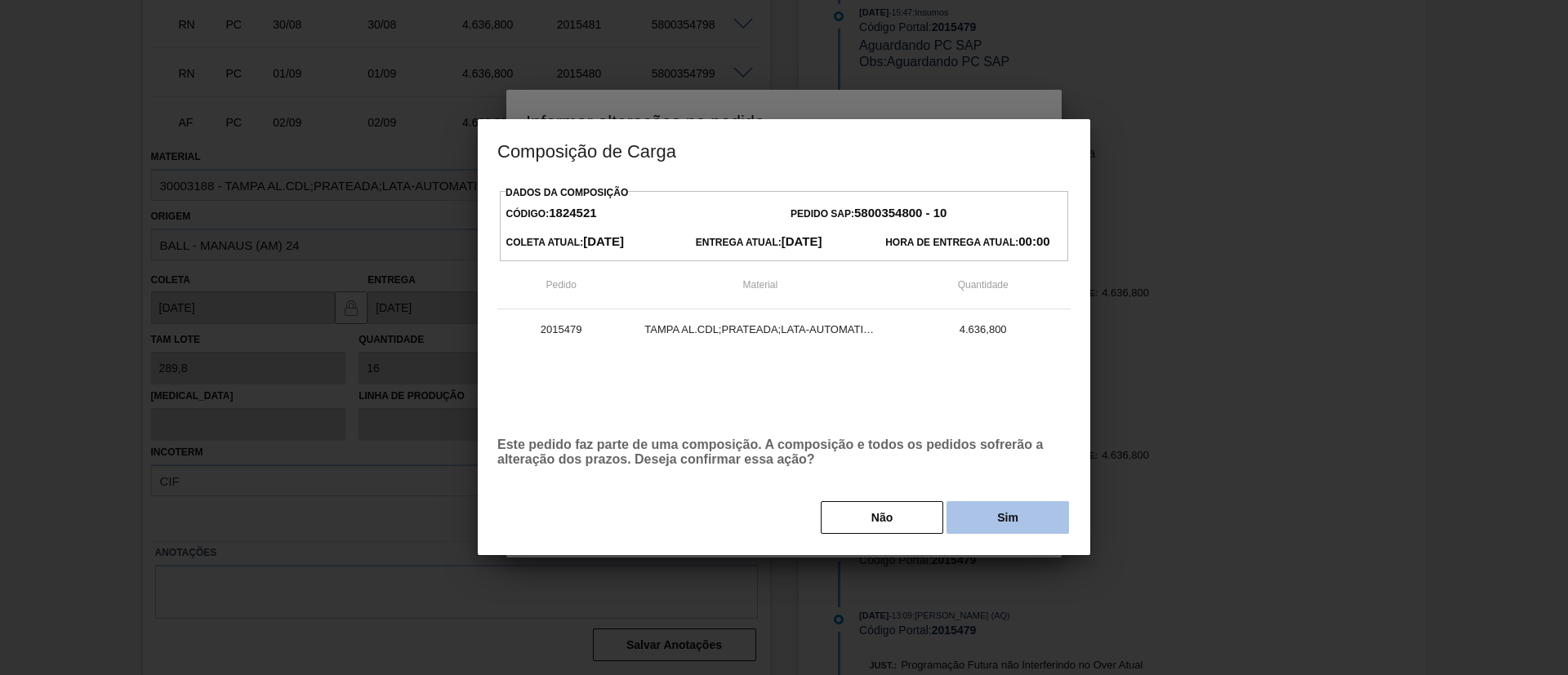
click at [976, 518] on button "Sim" at bounding box center [1008, 517] width 123 height 33
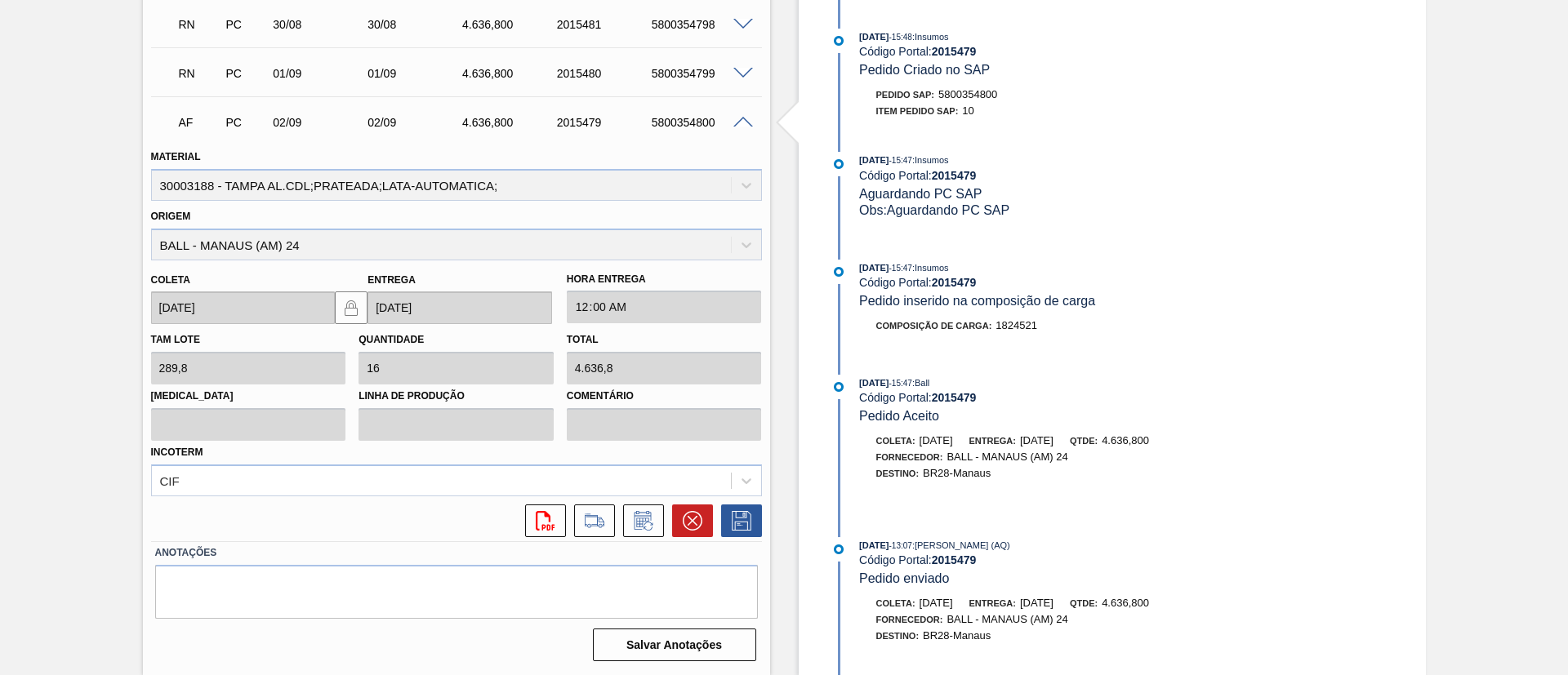
click at [741, 126] on span at bounding box center [743, 123] width 20 height 12
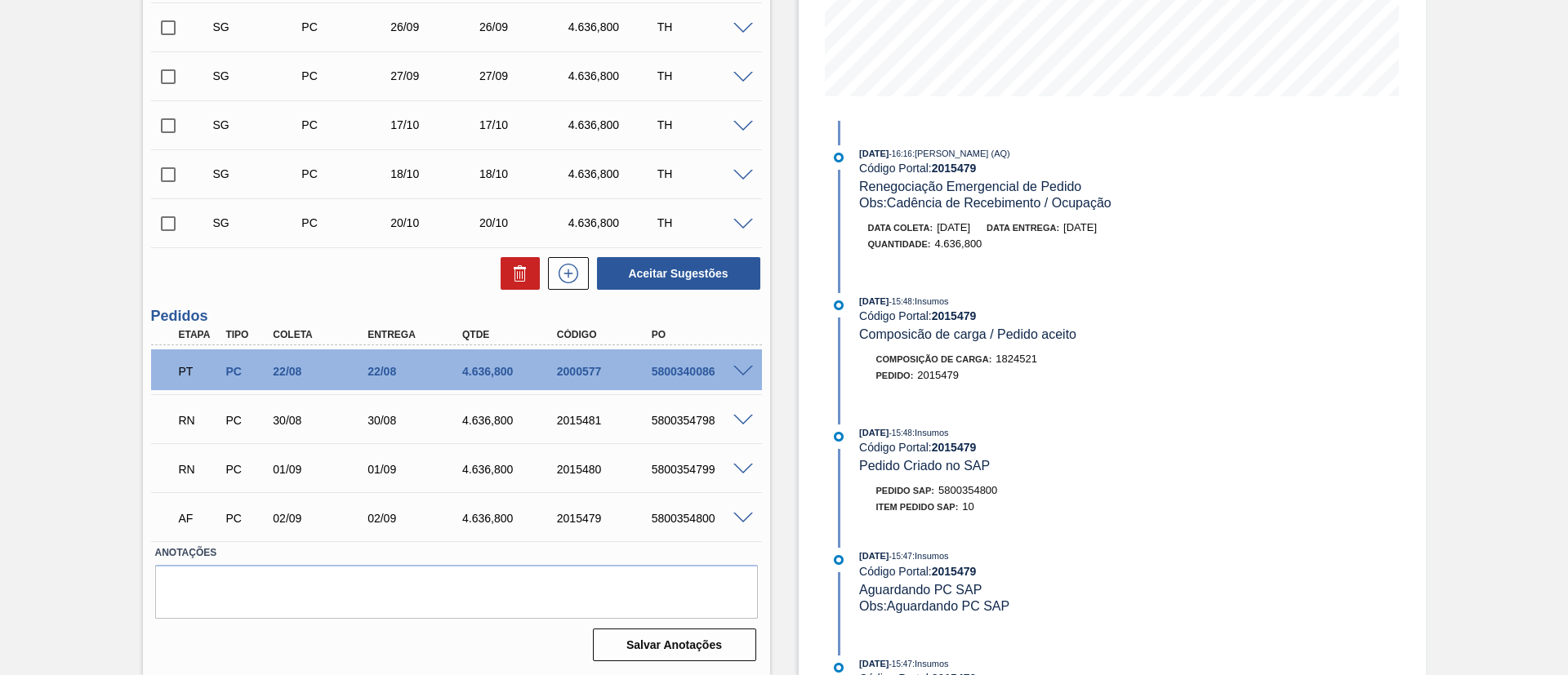
click at [88, 509] on div "Pedido em Trânsito BR28 - TAMPA DE ALUMÍNIO PRATEADA BALL CDL Unidade Manaus PE…" at bounding box center [784, 187] width 1568 height 974
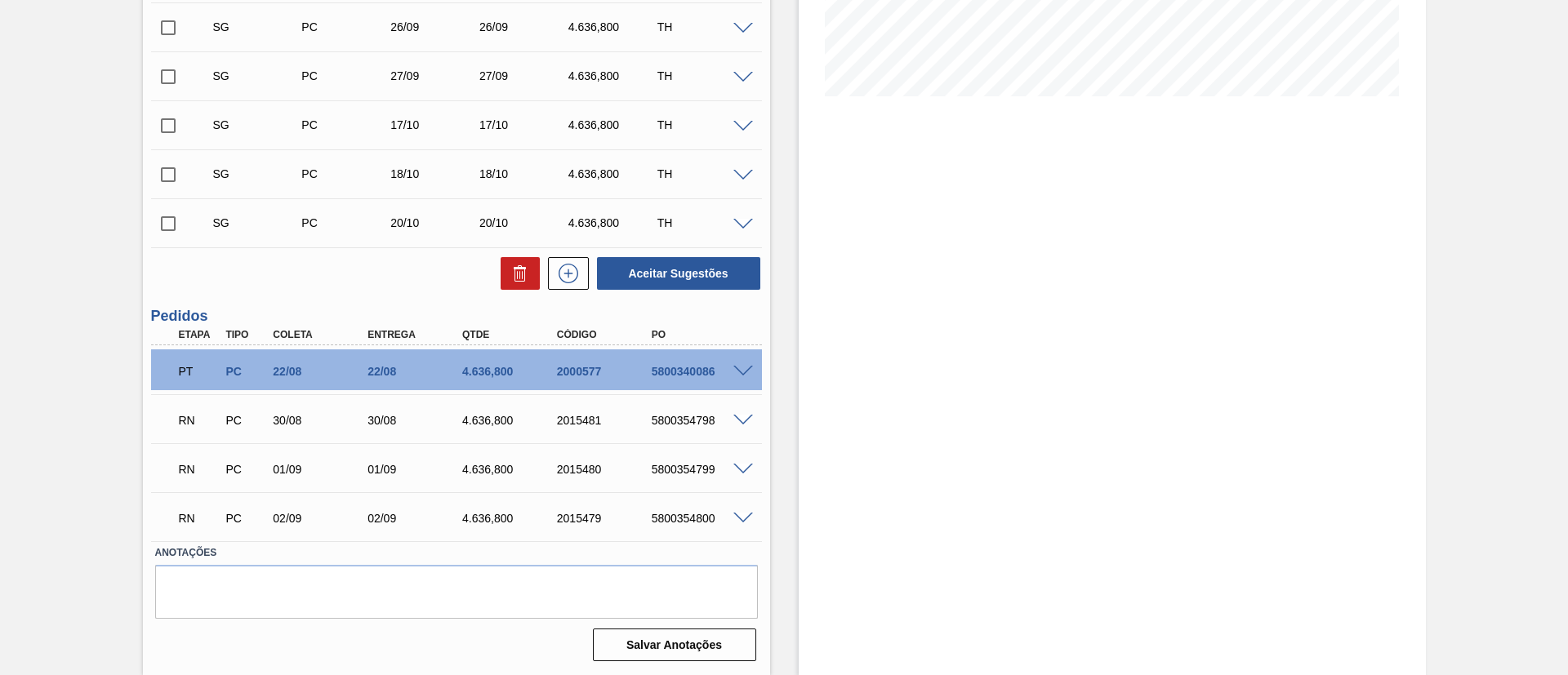
scroll to position [137, 0]
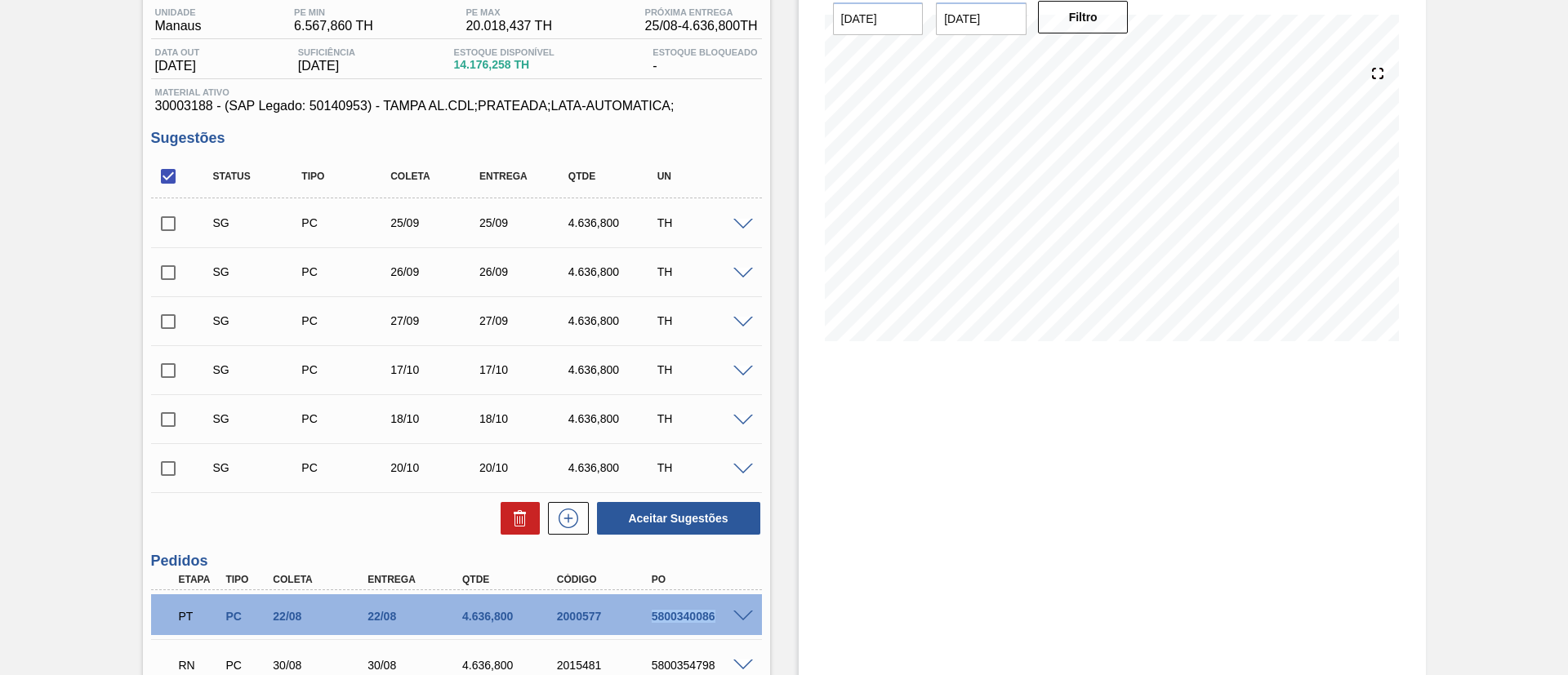
drag, startPoint x: 652, startPoint y: 613, endPoint x: 725, endPoint y: 611, distance: 73.0
click at [725, 611] on div "5800340086" at bounding box center [700, 616] width 106 height 13
copy div "5800340086"
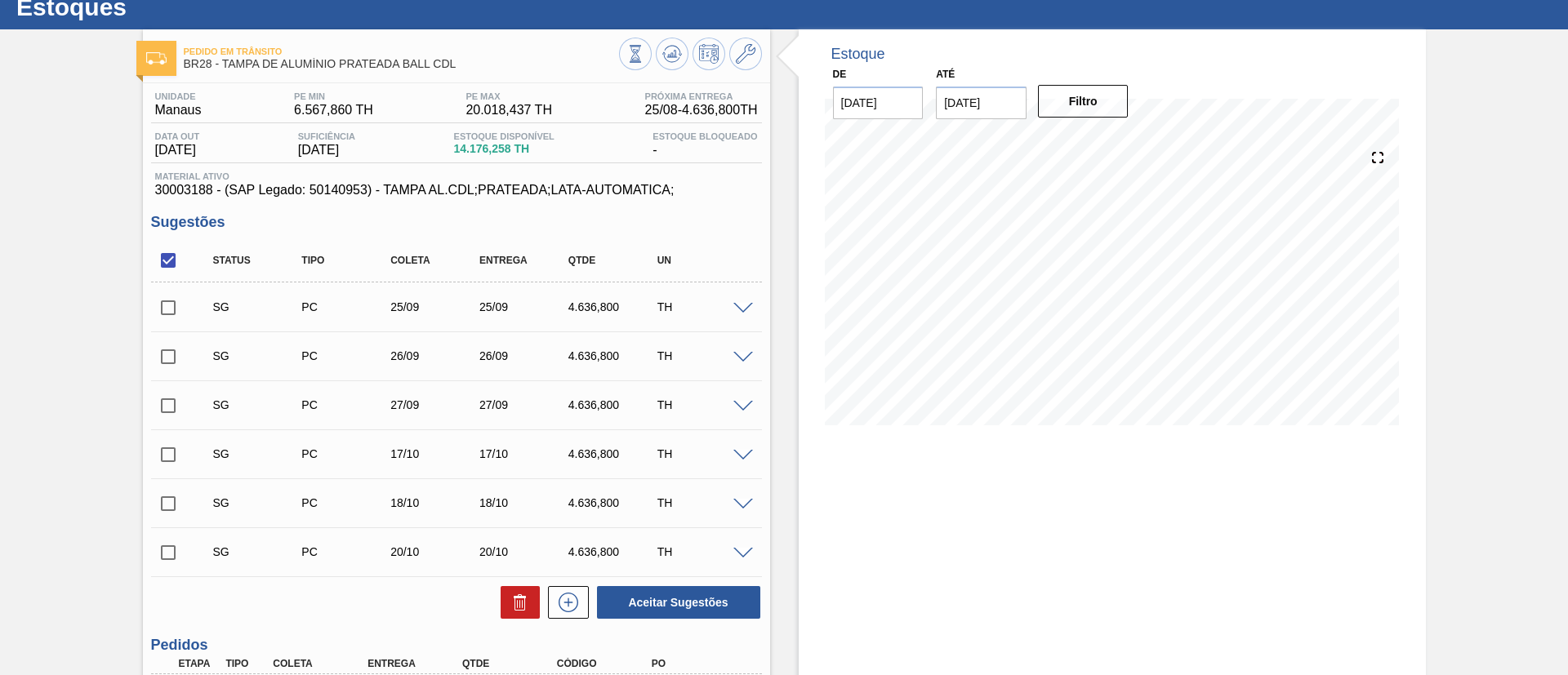
scroll to position [0, 0]
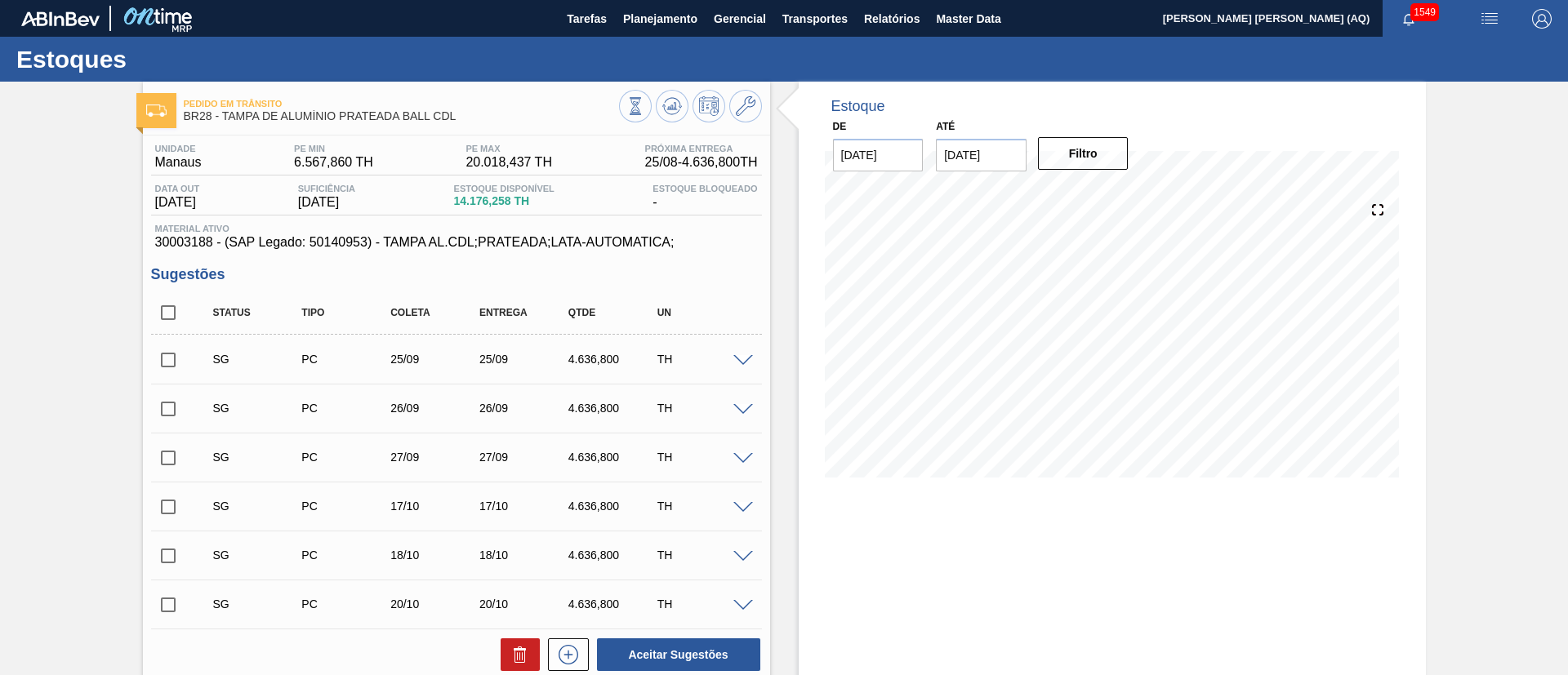
click at [543, 42] on div "Estoques" at bounding box center [784, 58] width 1568 height 45
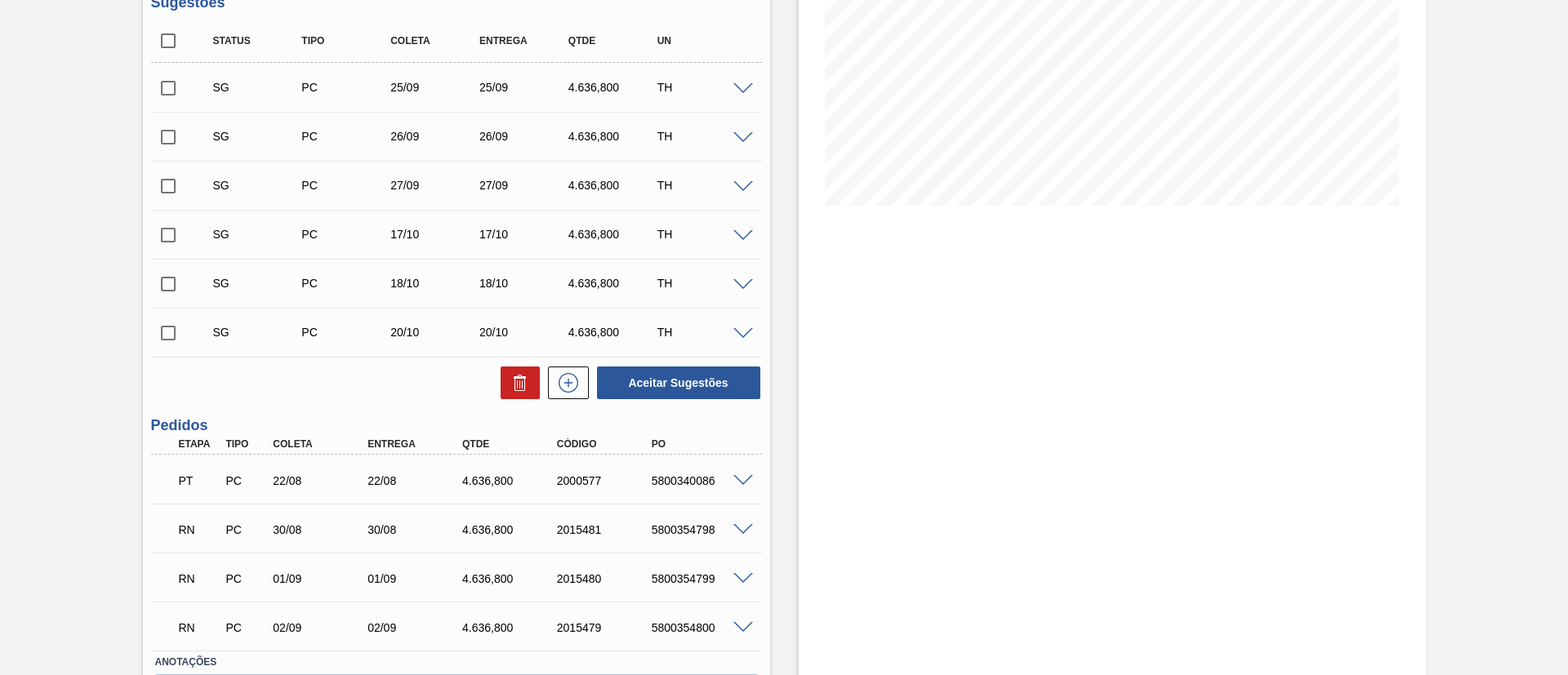
scroll to position [382, 0]
